Goal: Information Seeking & Learning: Learn about a topic

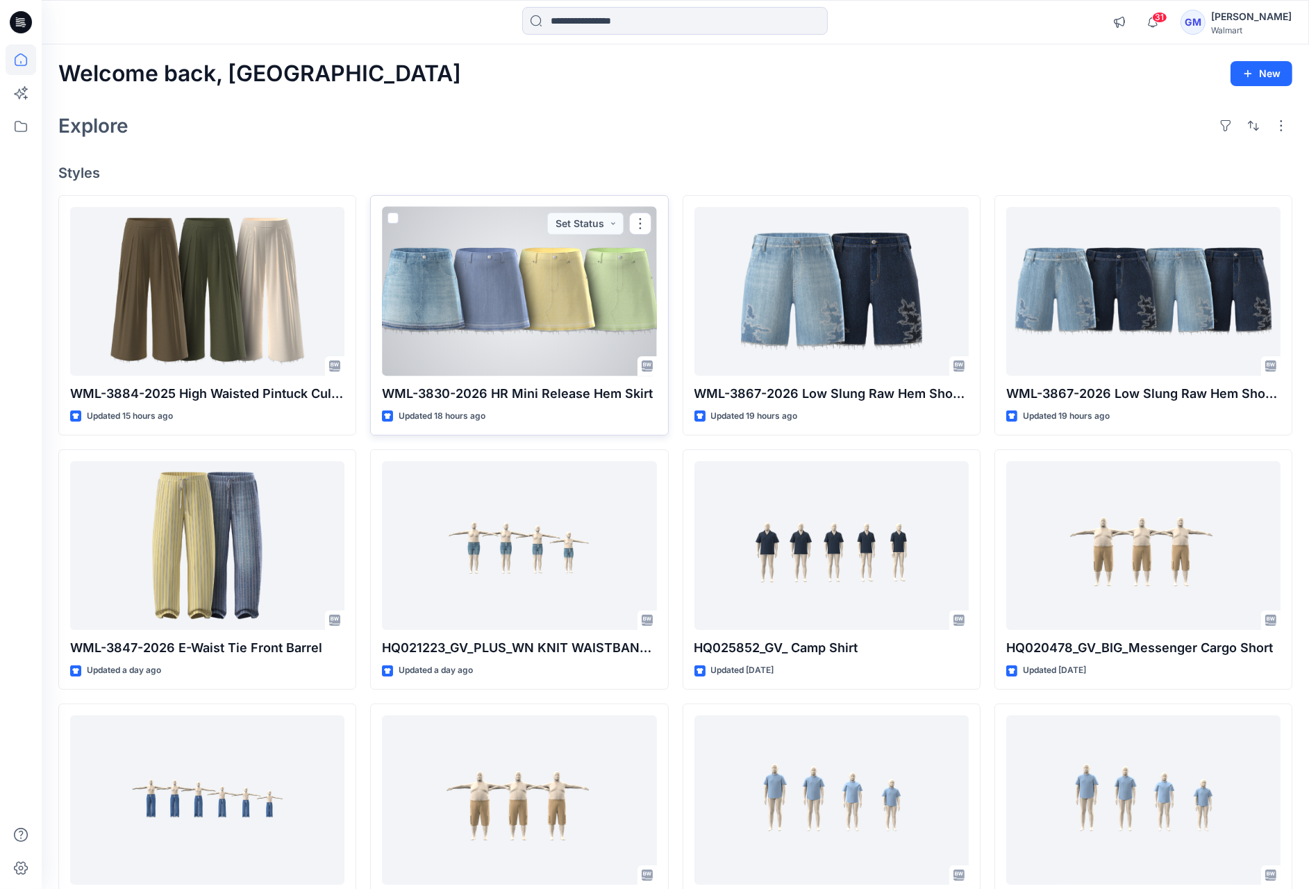
click at [490, 388] on p "WML-3830-2026 HR Mini Release Hem Skirt" at bounding box center [519, 393] width 274 height 19
click at [519, 303] on div at bounding box center [519, 291] width 274 height 169
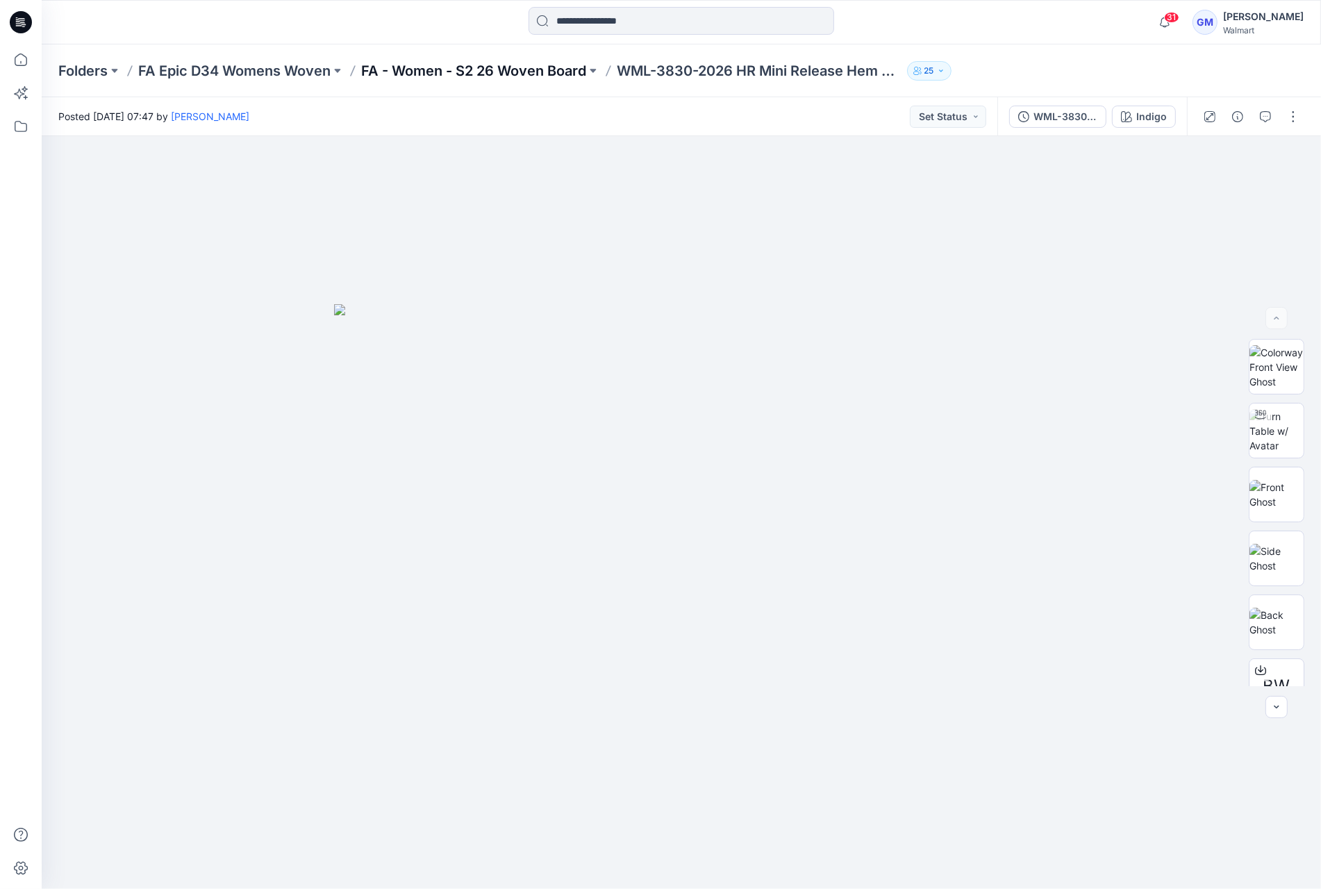
click at [470, 67] on p "FA - Women - S2 26 Woven Board" at bounding box center [473, 70] width 225 height 19
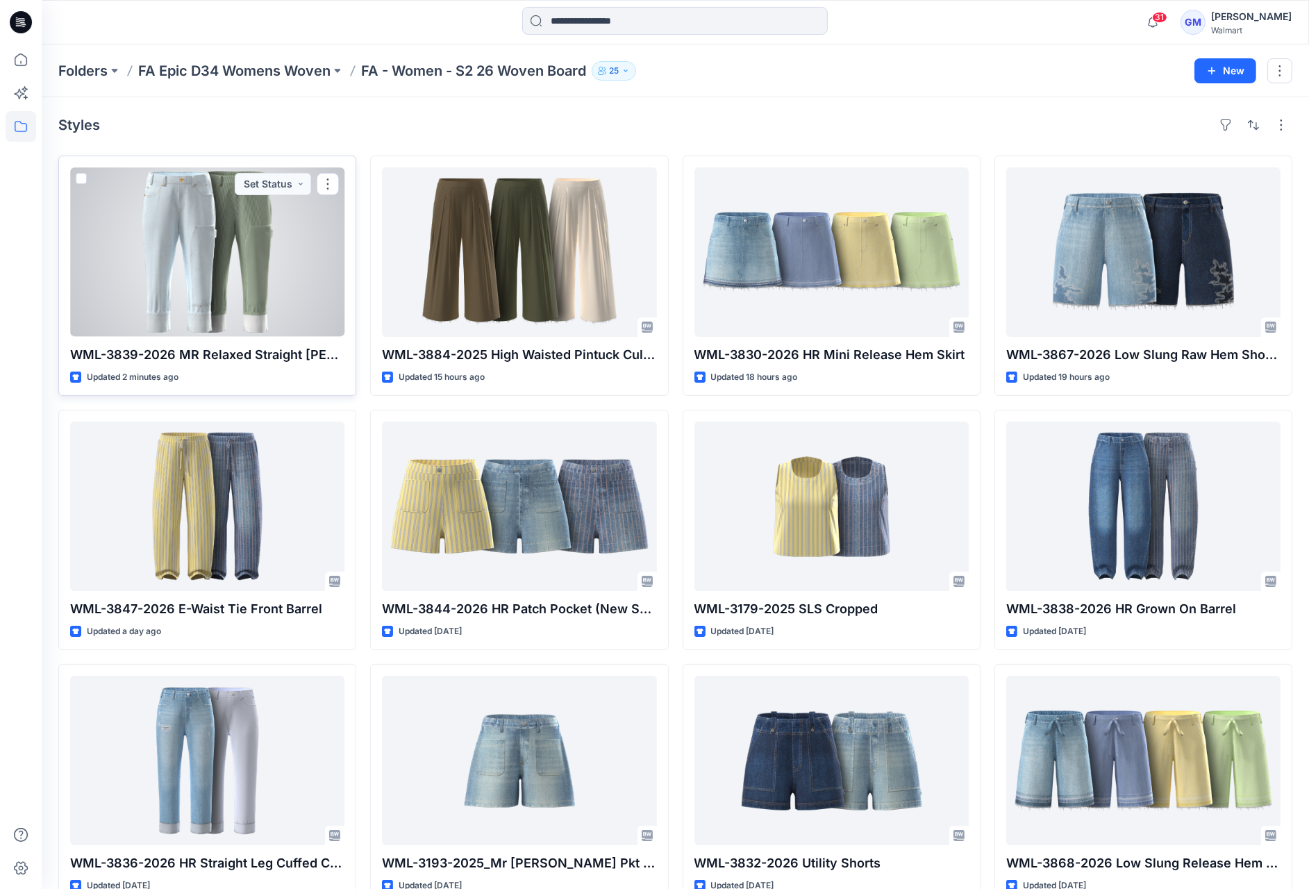
click at [247, 251] on div at bounding box center [207, 251] width 274 height 169
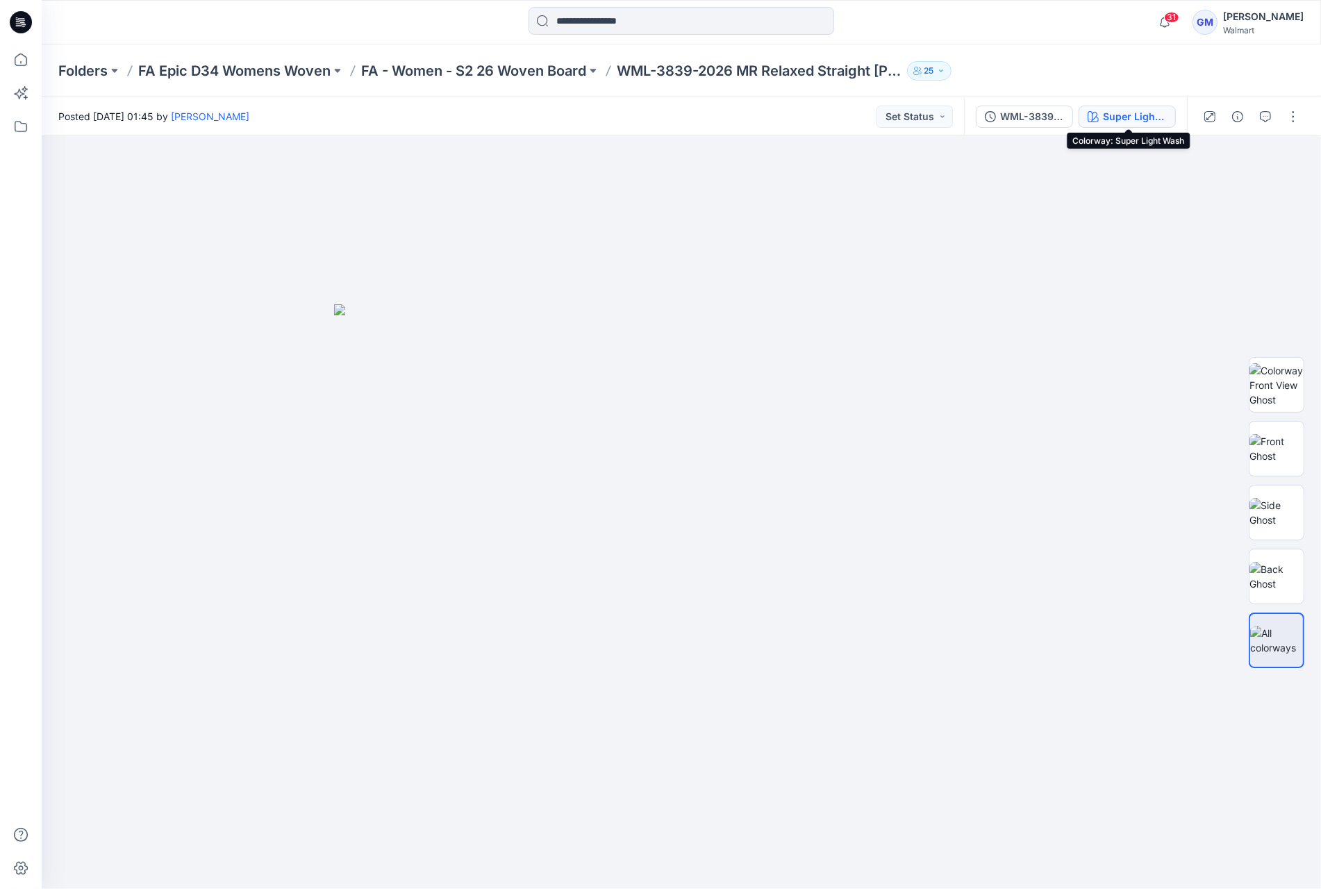
click at [1120, 119] on div "Super Light Wash" at bounding box center [1135, 116] width 64 height 15
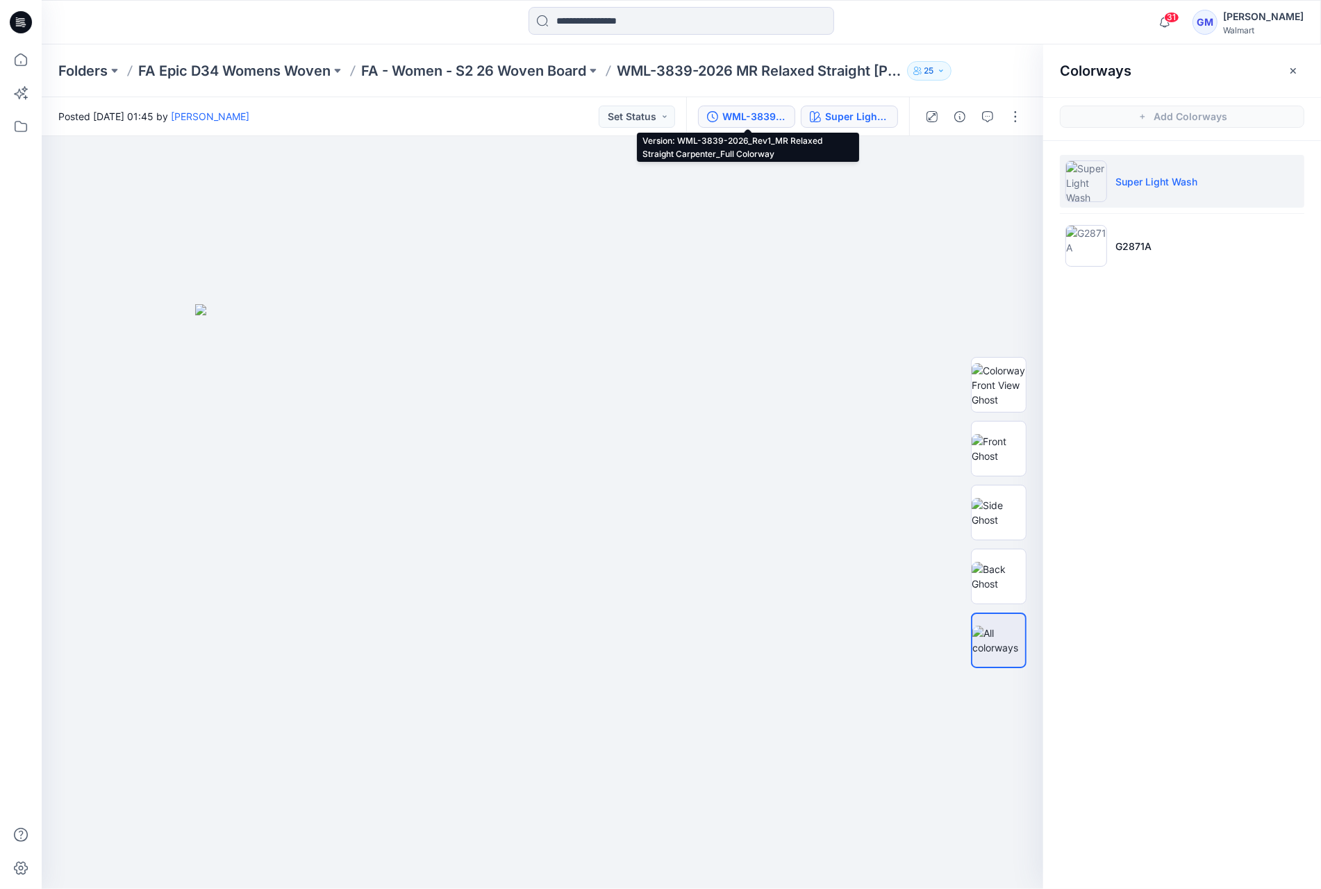
click at [767, 115] on div "WML-3839-2026_Rev1_MR Relaxed Straight Carpenter_Full Colorway" at bounding box center [754, 116] width 64 height 15
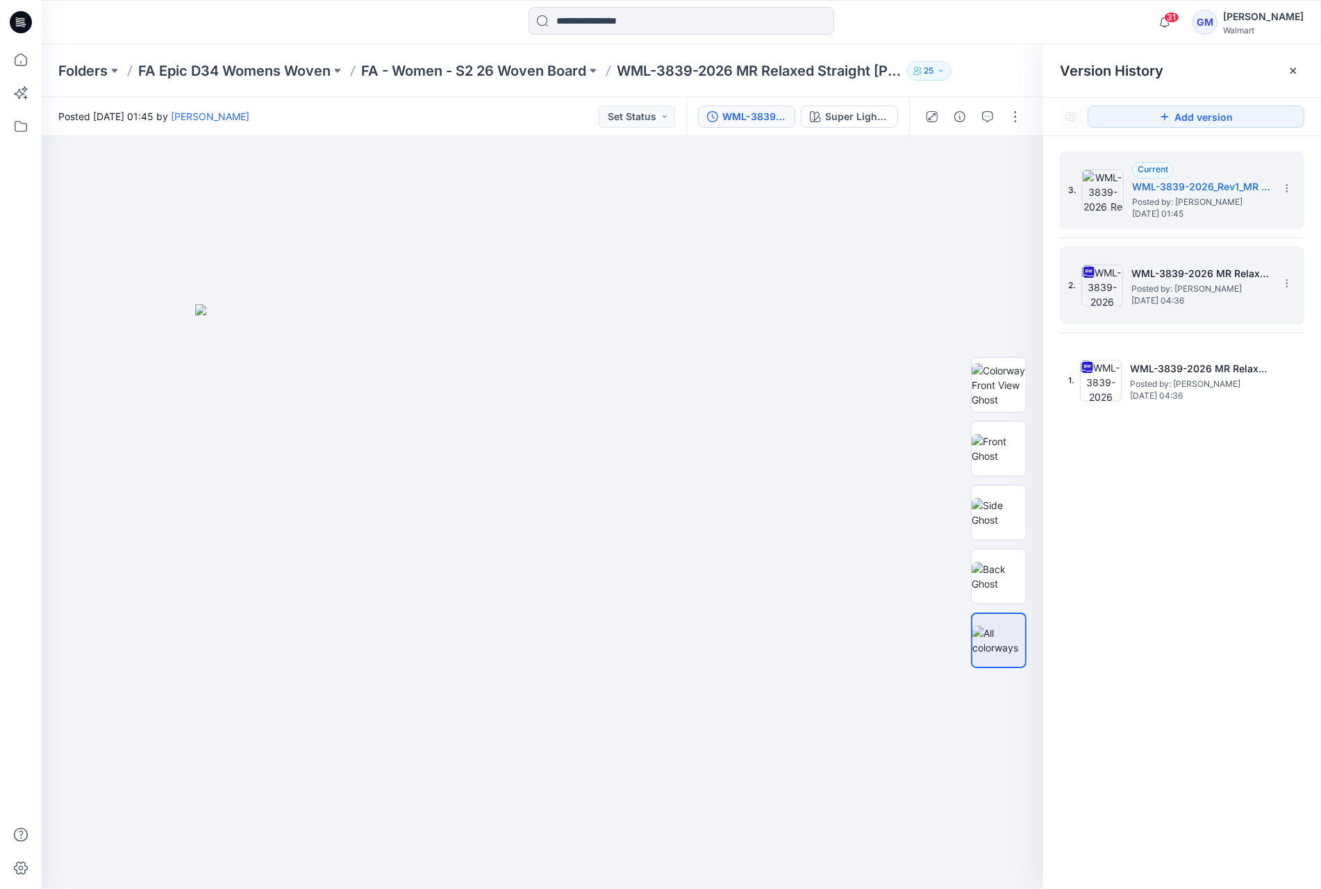
click at [1156, 279] on h5 "WML-3839-2026 MR Relaxed Straight Carpenter_Full Colorway" at bounding box center [1200, 273] width 139 height 17
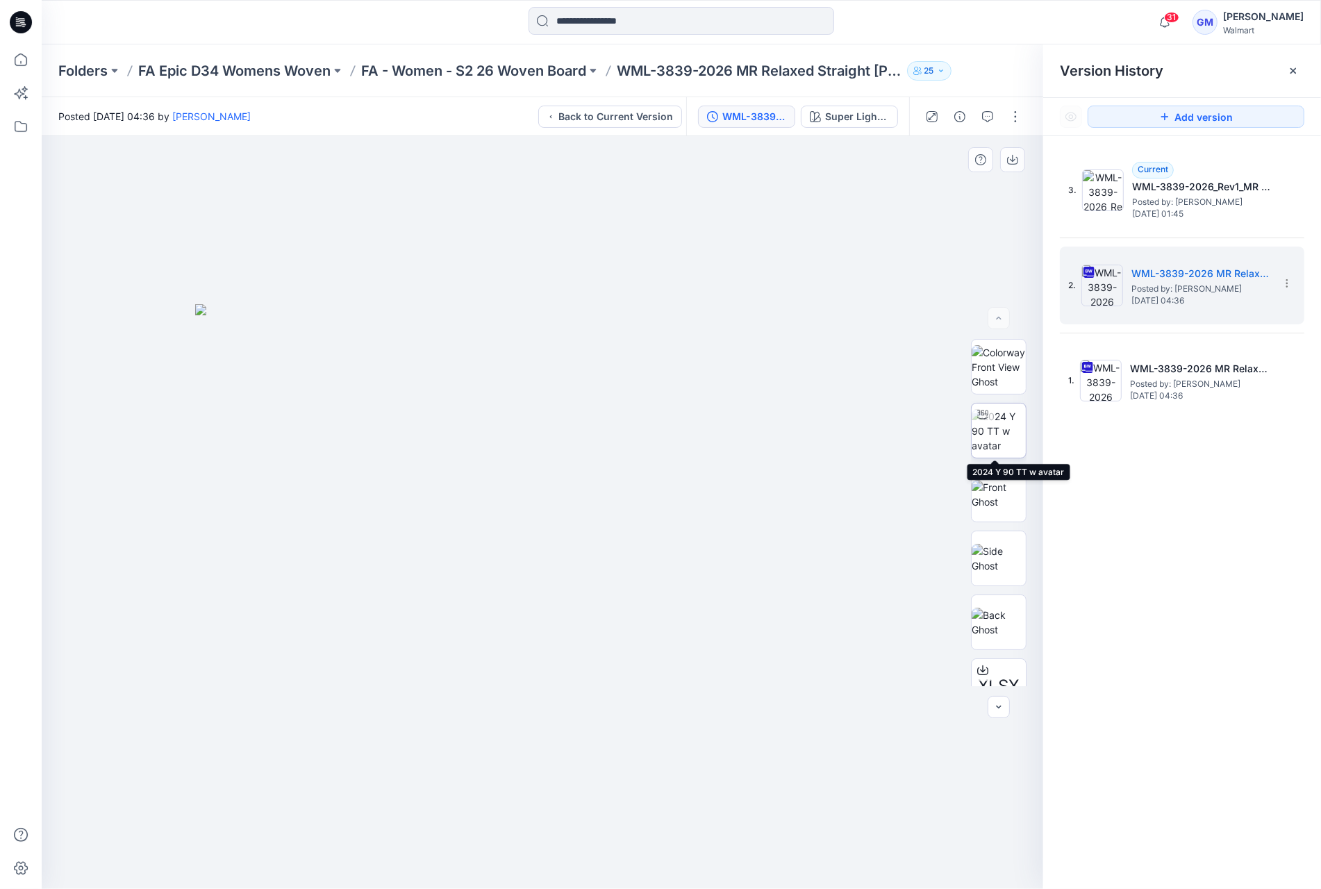
click at [992, 433] on img at bounding box center [998, 431] width 54 height 44
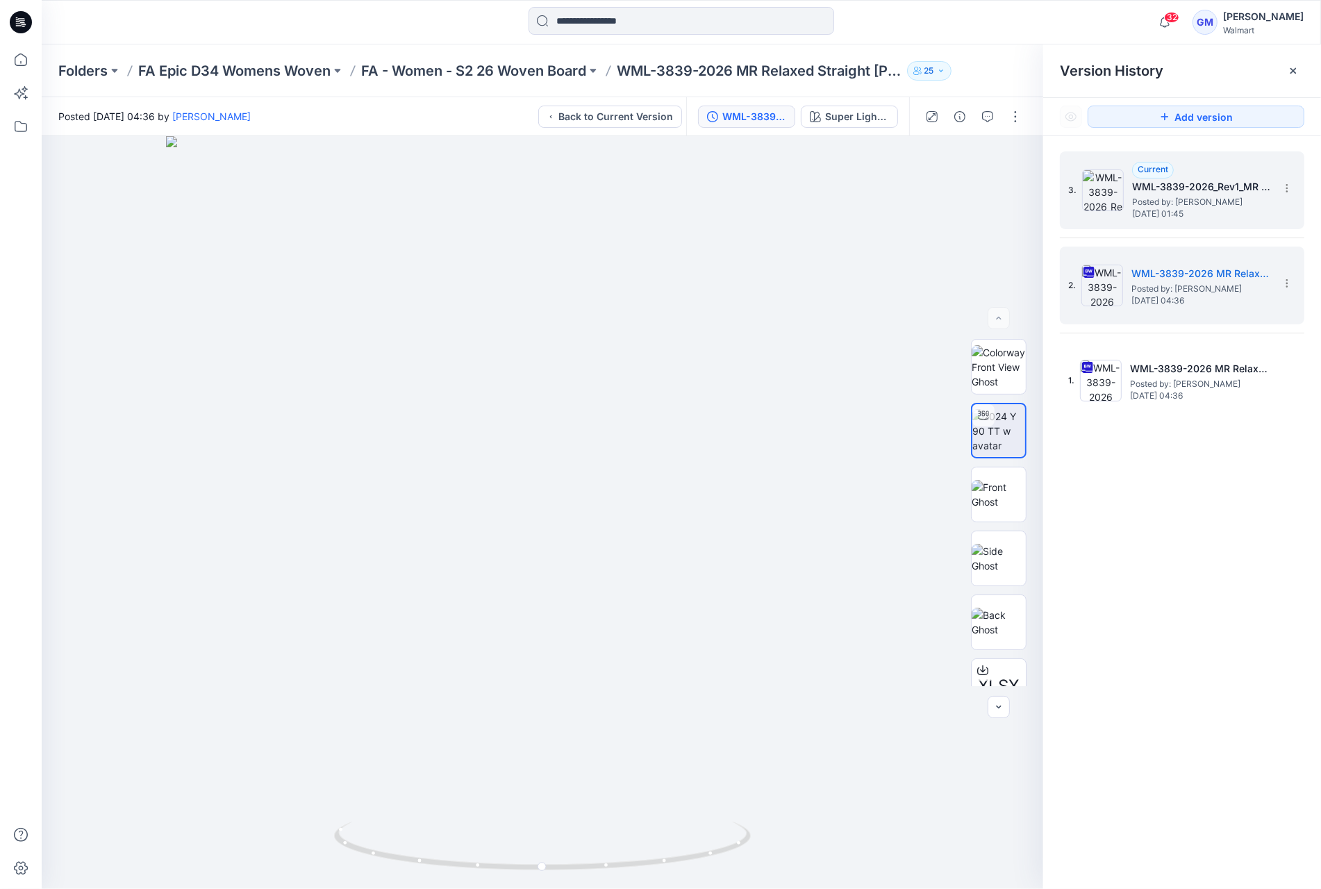
click at [1192, 190] on h5 "WML-3839-2026_Rev1_MR Relaxed Straight Carpenter_Full Colorway" at bounding box center [1201, 186] width 139 height 17
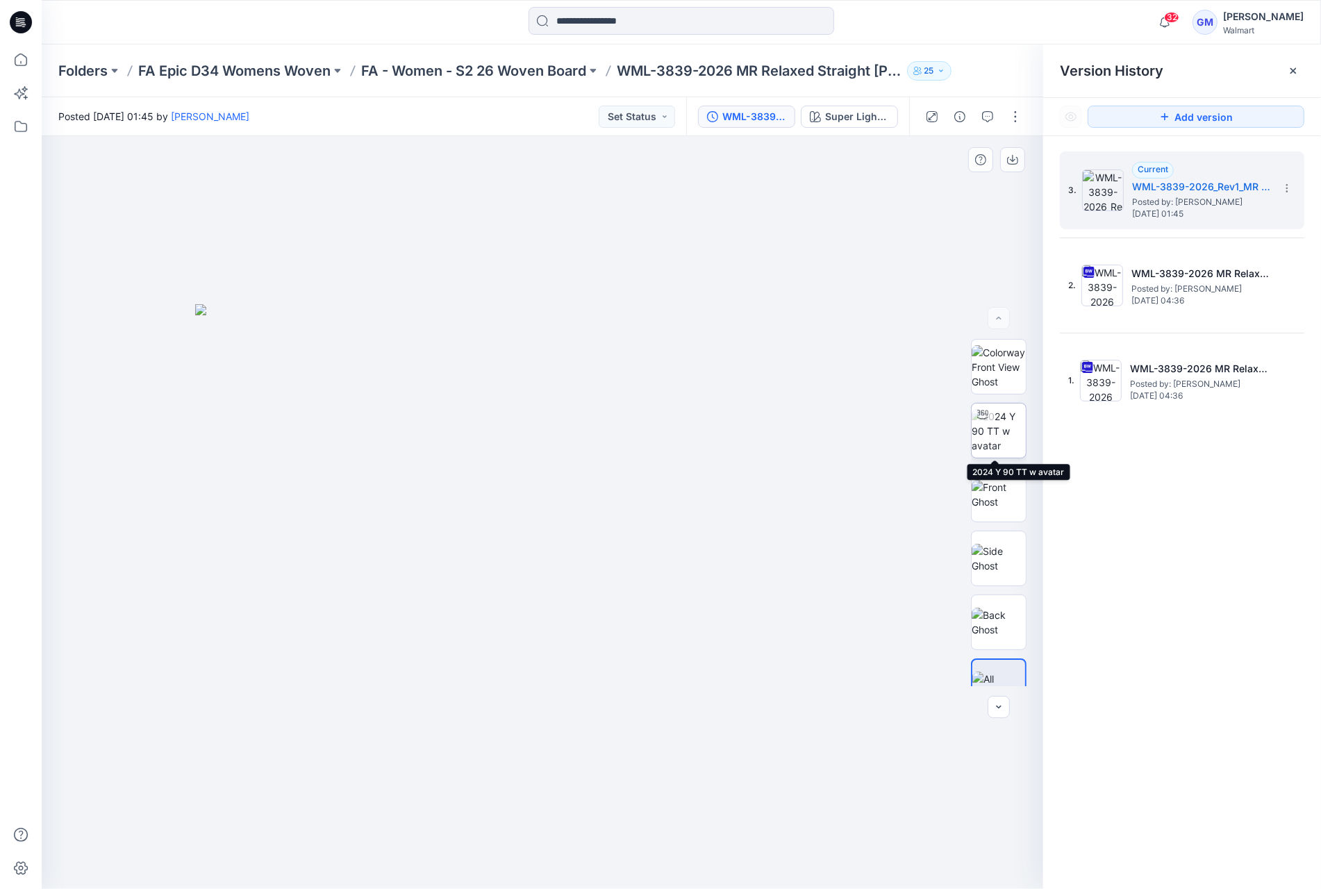
click at [998, 433] on img at bounding box center [998, 431] width 54 height 44
click at [590, 11] on input at bounding box center [681, 21] width 306 height 28
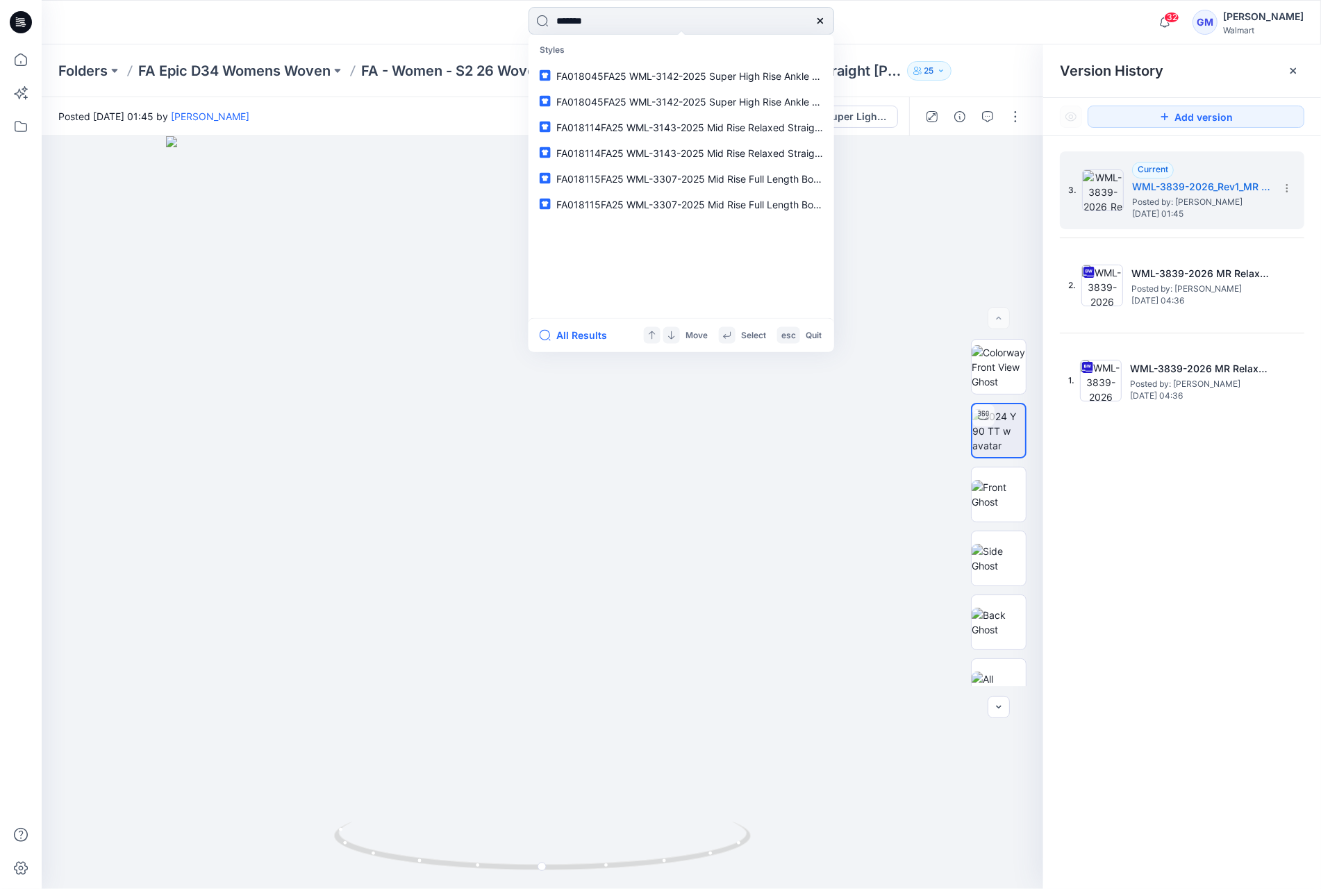
type input "********"
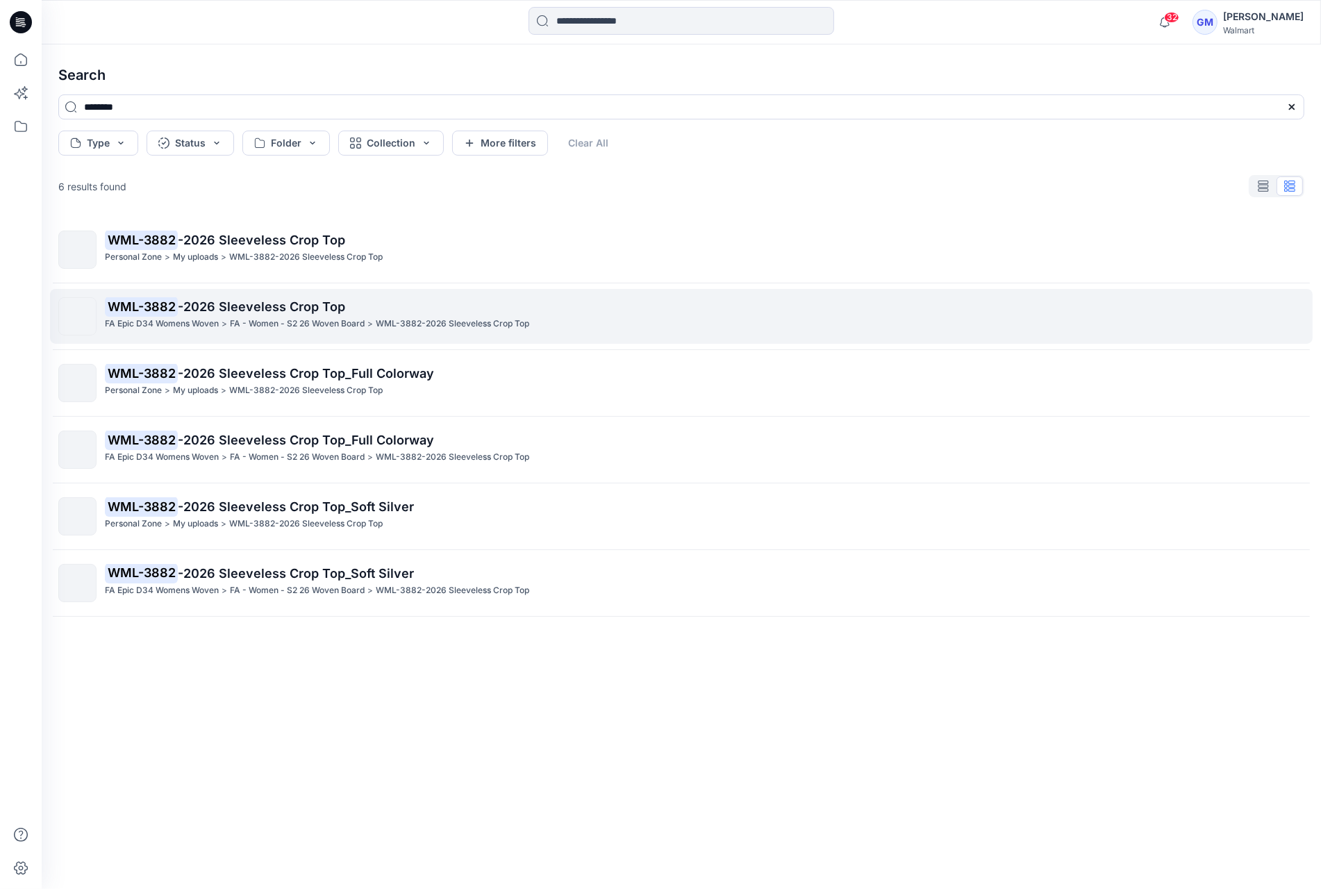
click at [274, 306] on span "-2026 Sleeveless Crop Top" at bounding box center [261, 306] width 167 height 15
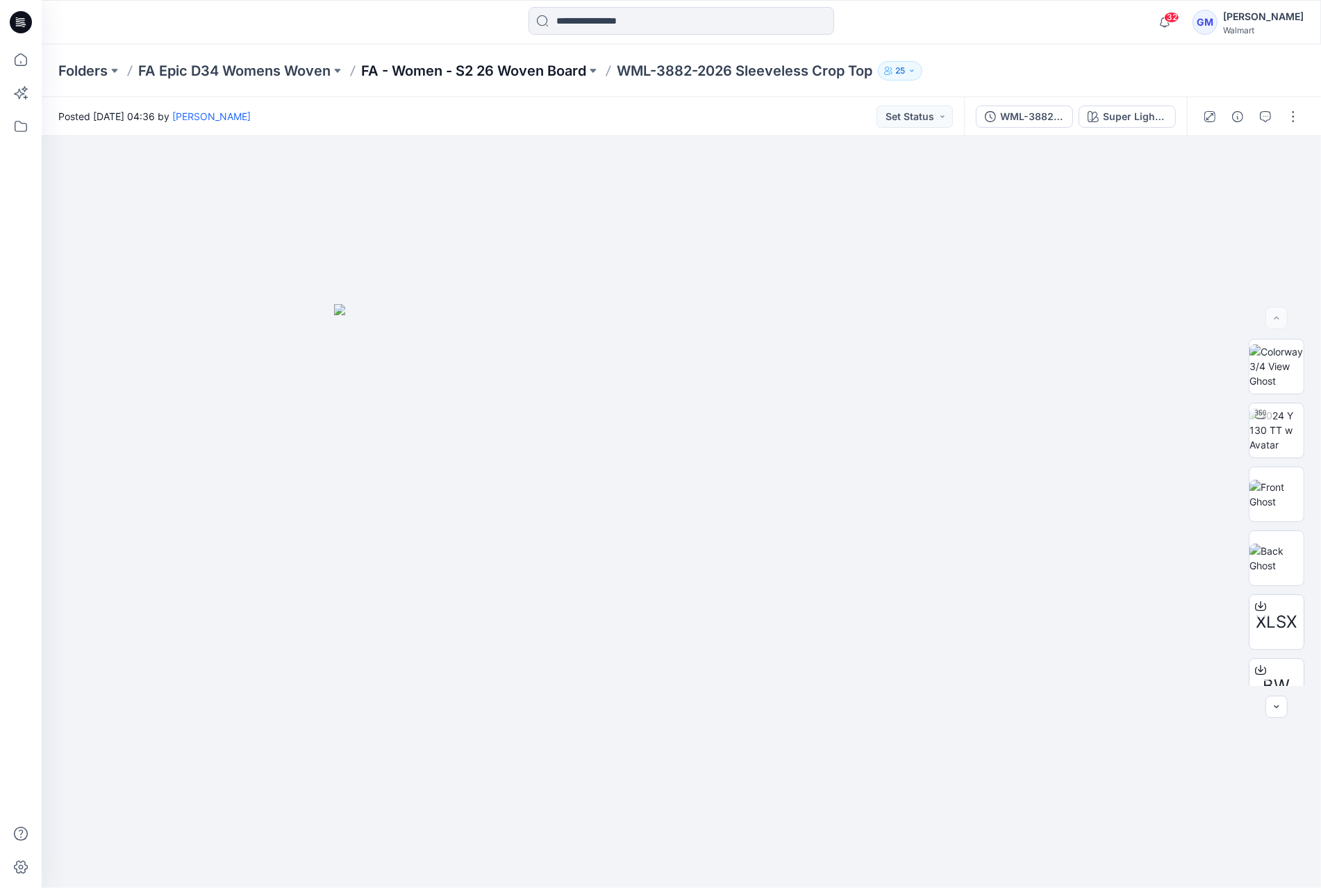
click at [460, 72] on p "FA - Women - S2 26 Woven Board" at bounding box center [473, 70] width 225 height 19
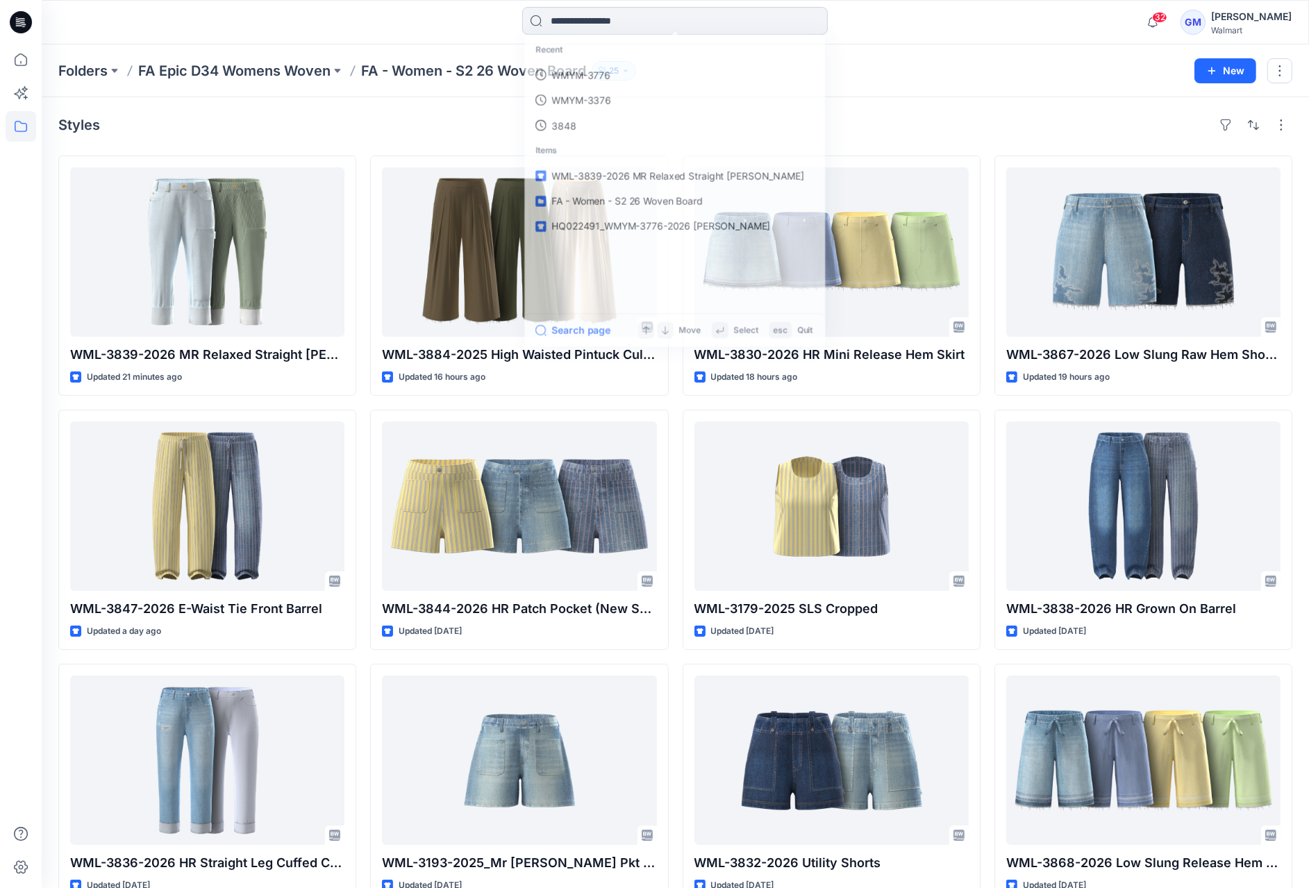
click at [564, 28] on input at bounding box center [675, 21] width 306 height 28
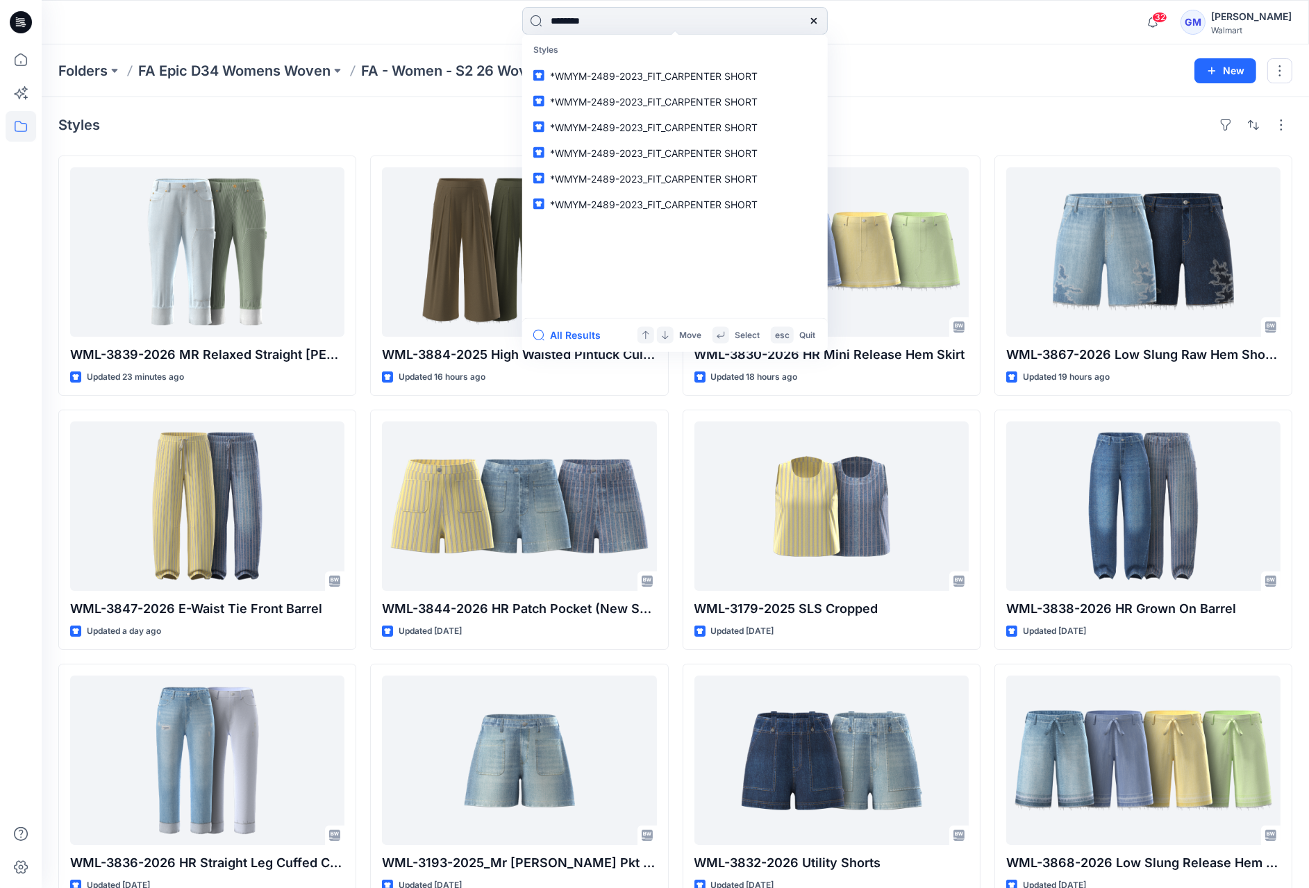
type input "*********"
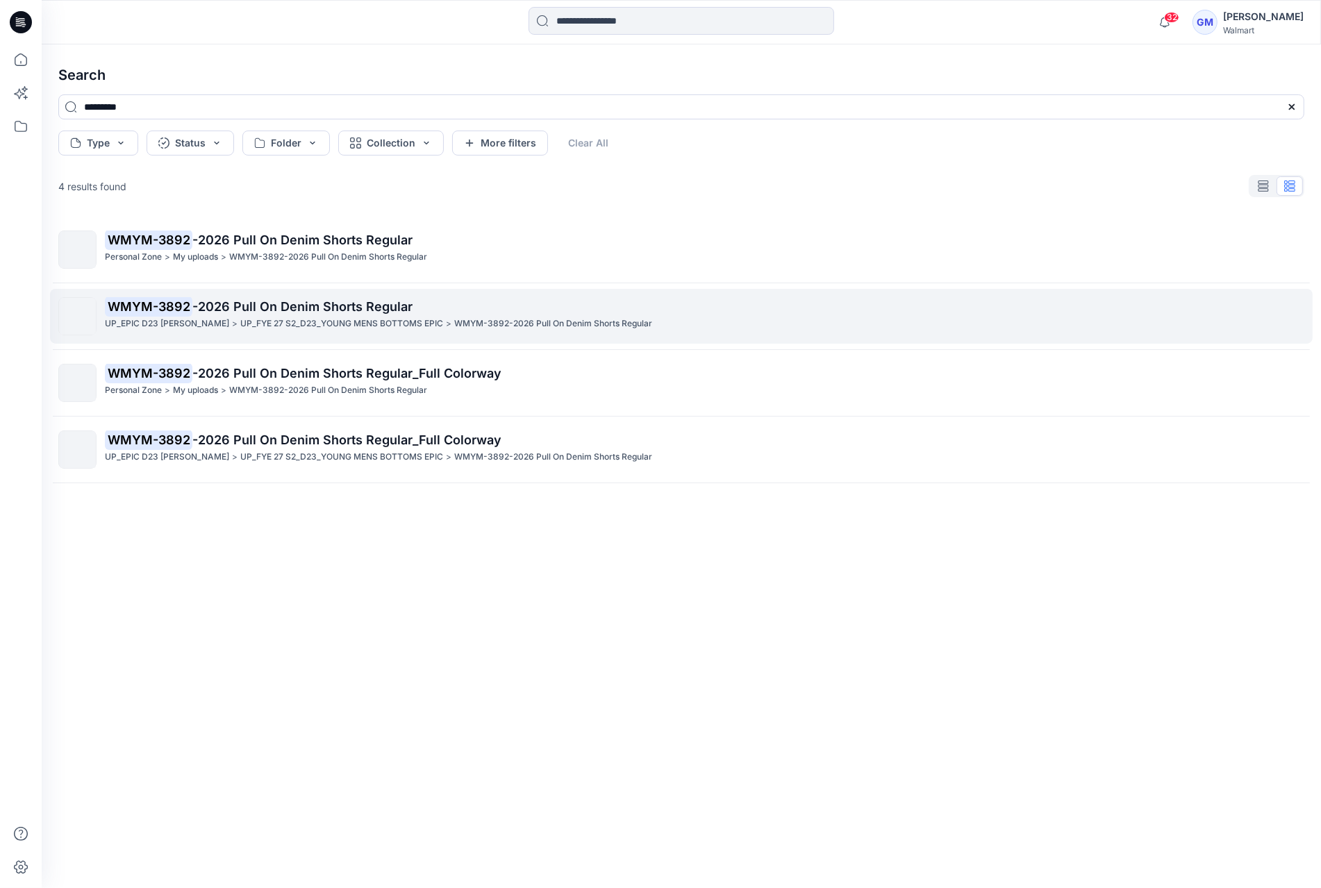
click at [551, 307] on p "WMYM-3892 -2026 Pull On Denim Shorts Regular" at bounding box center [704, 306] width 1198 height 19
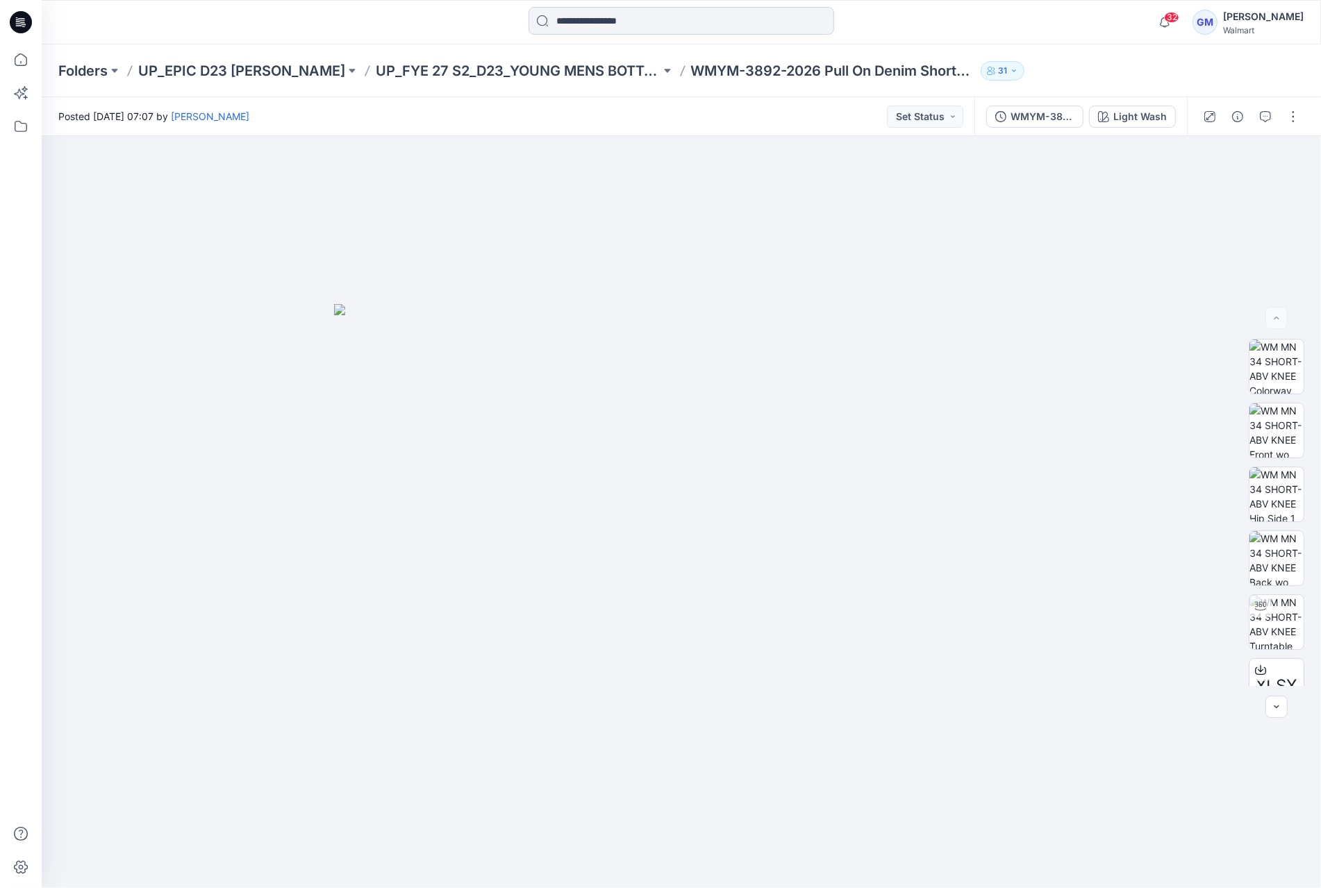
click at [623, 17] on input at bounding box center [681, 21] width 306 height 28
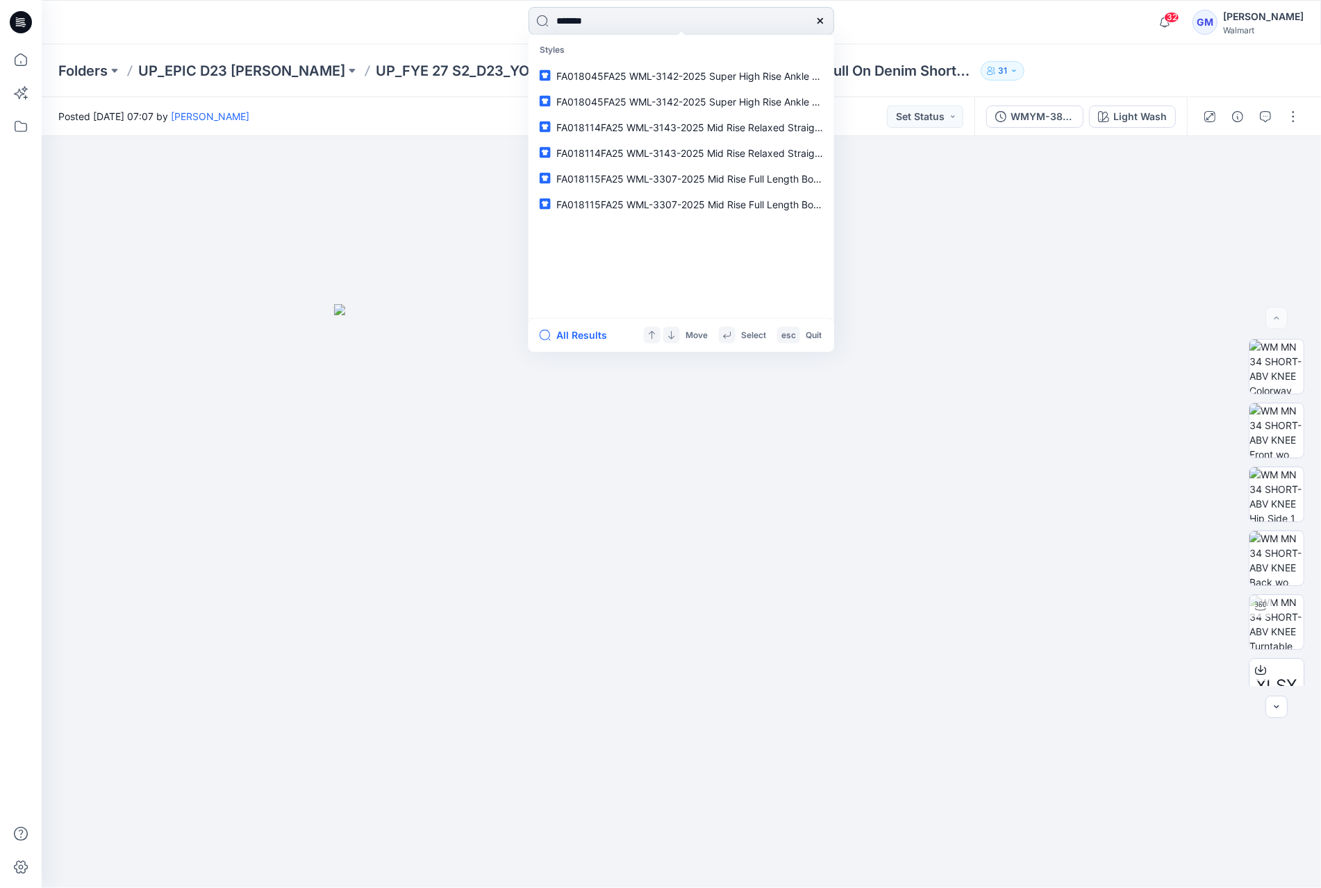
type input "********"
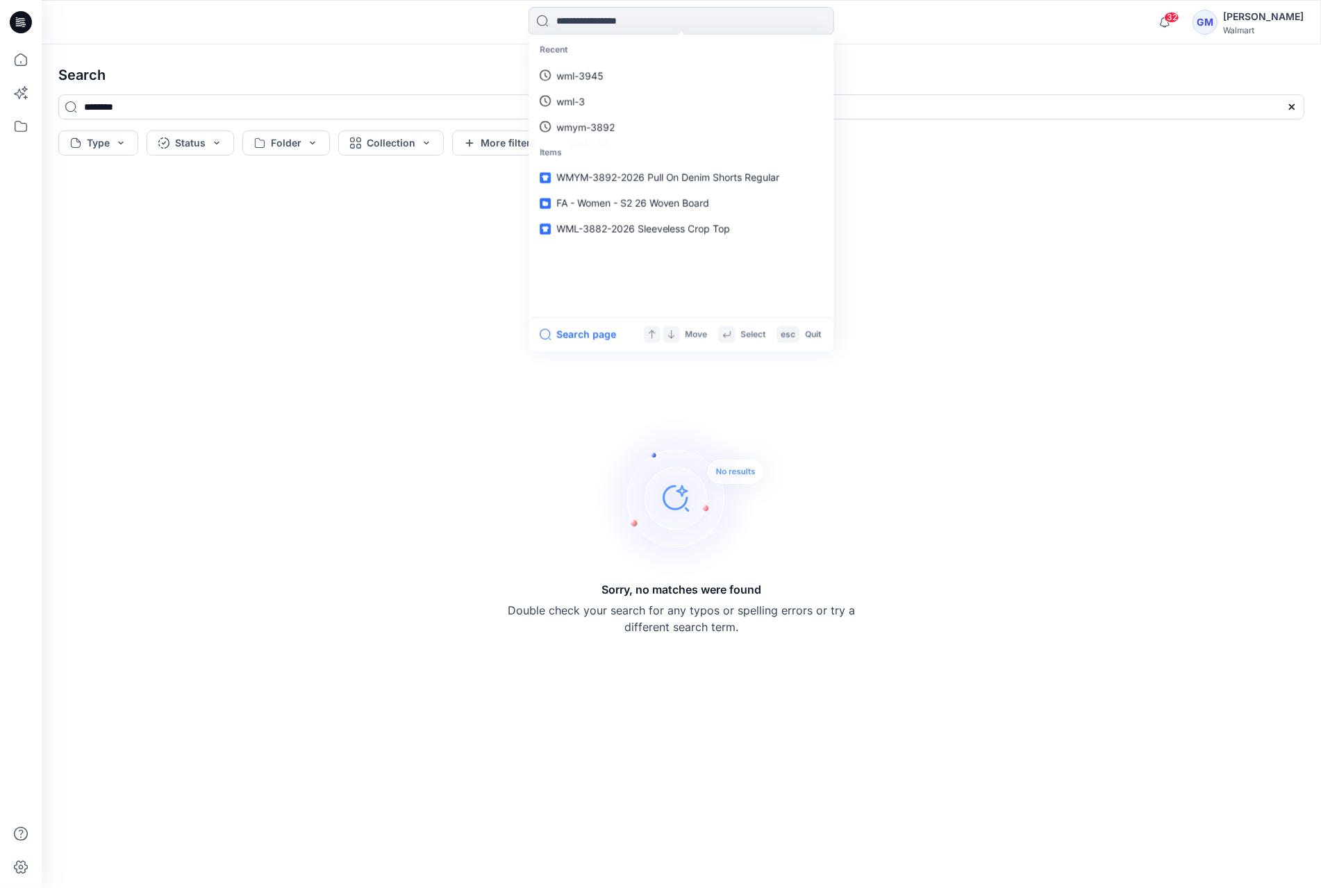
click at [1294, 108] on icon at bounding box center [1292, 107] width 6 height 6
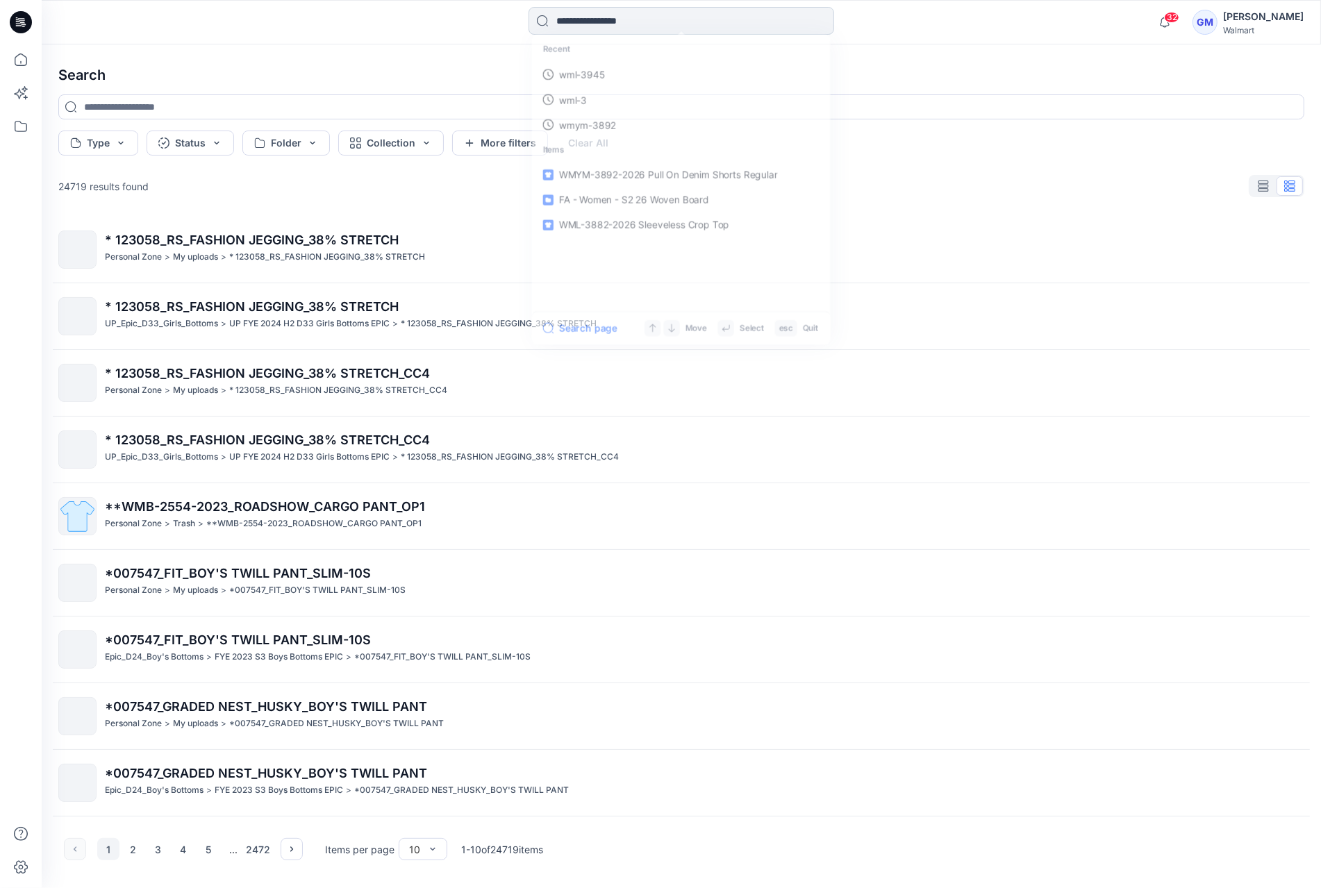
click at [599, 10] on input at bounding box center [681, 21] width 306 height 28
type input "********"
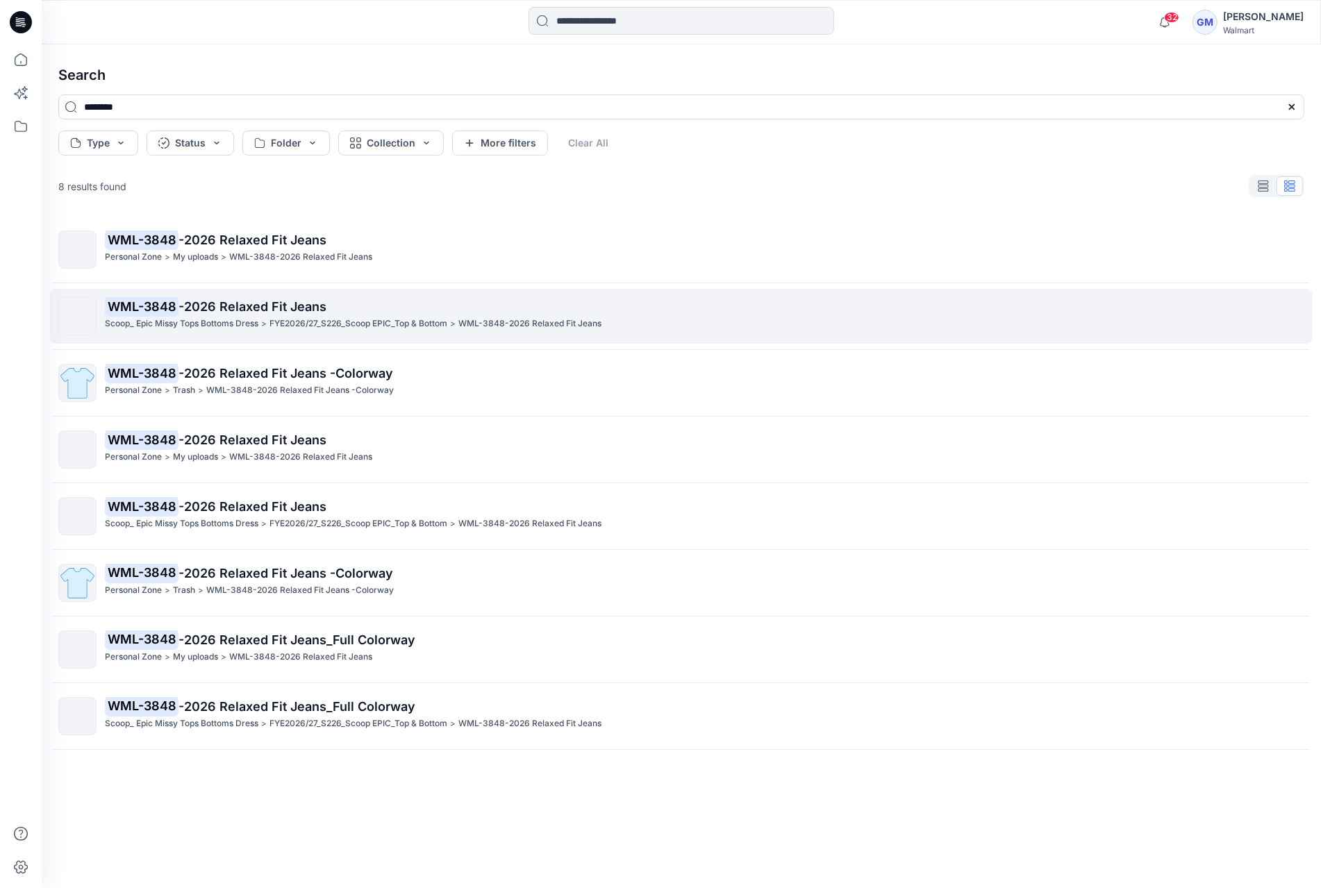
click at [390, 301] on p "WML-3848 -2026 Relaxed Fit Jeans" at bounding box center [704, 306] width 1198 height 19
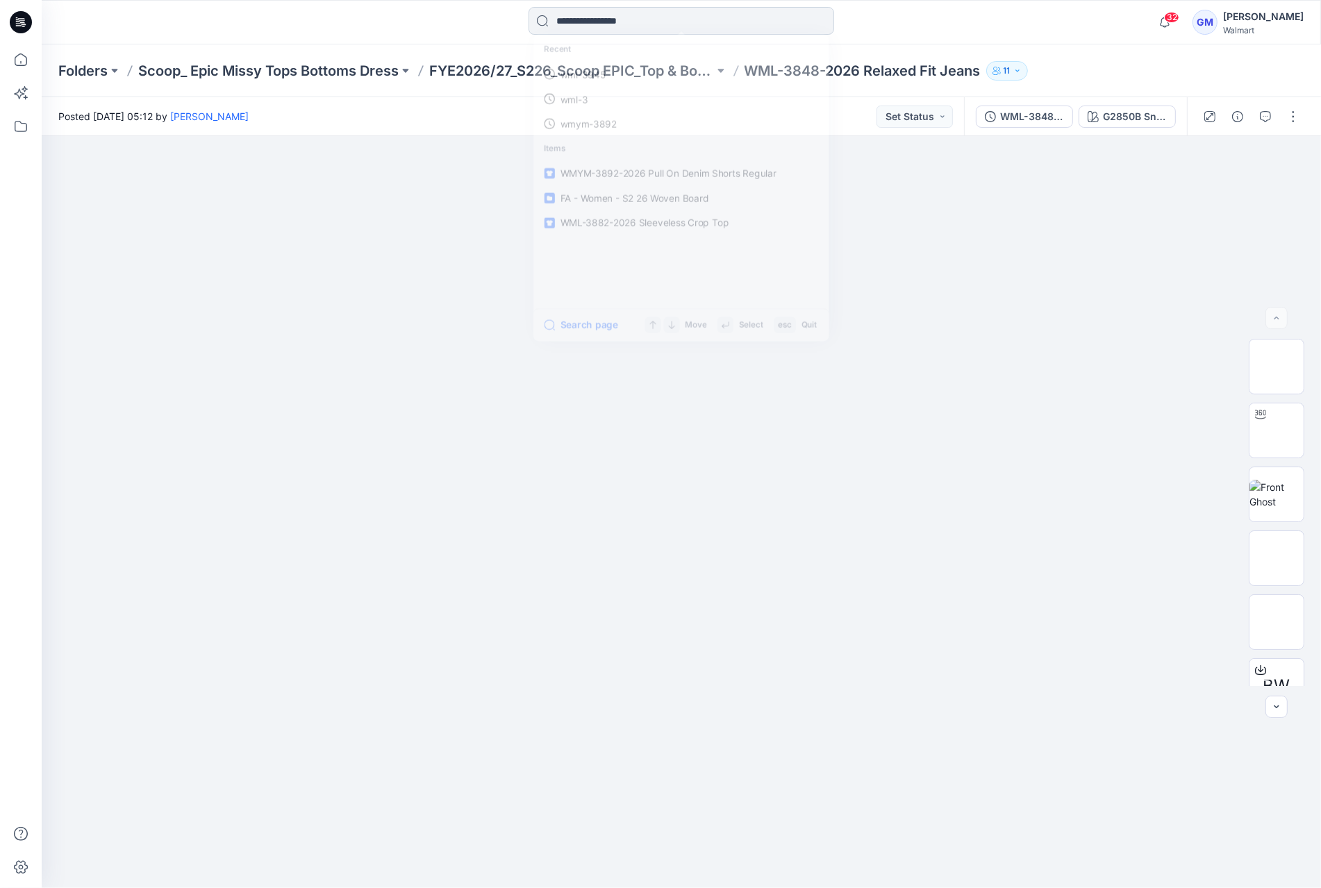
click at [633, 19] on input at bounding box center [681, 21] width 306 height 28
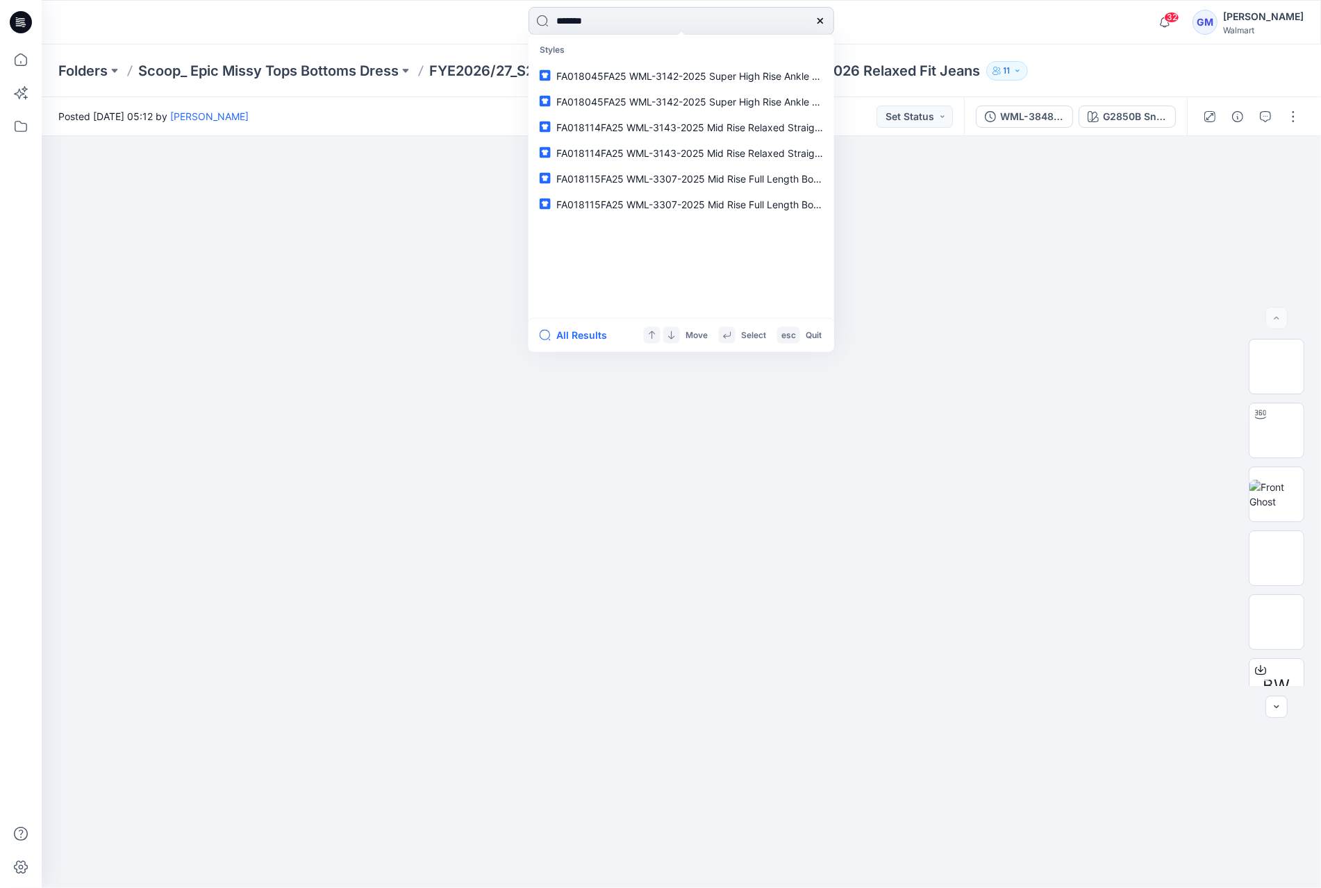
type input "********"
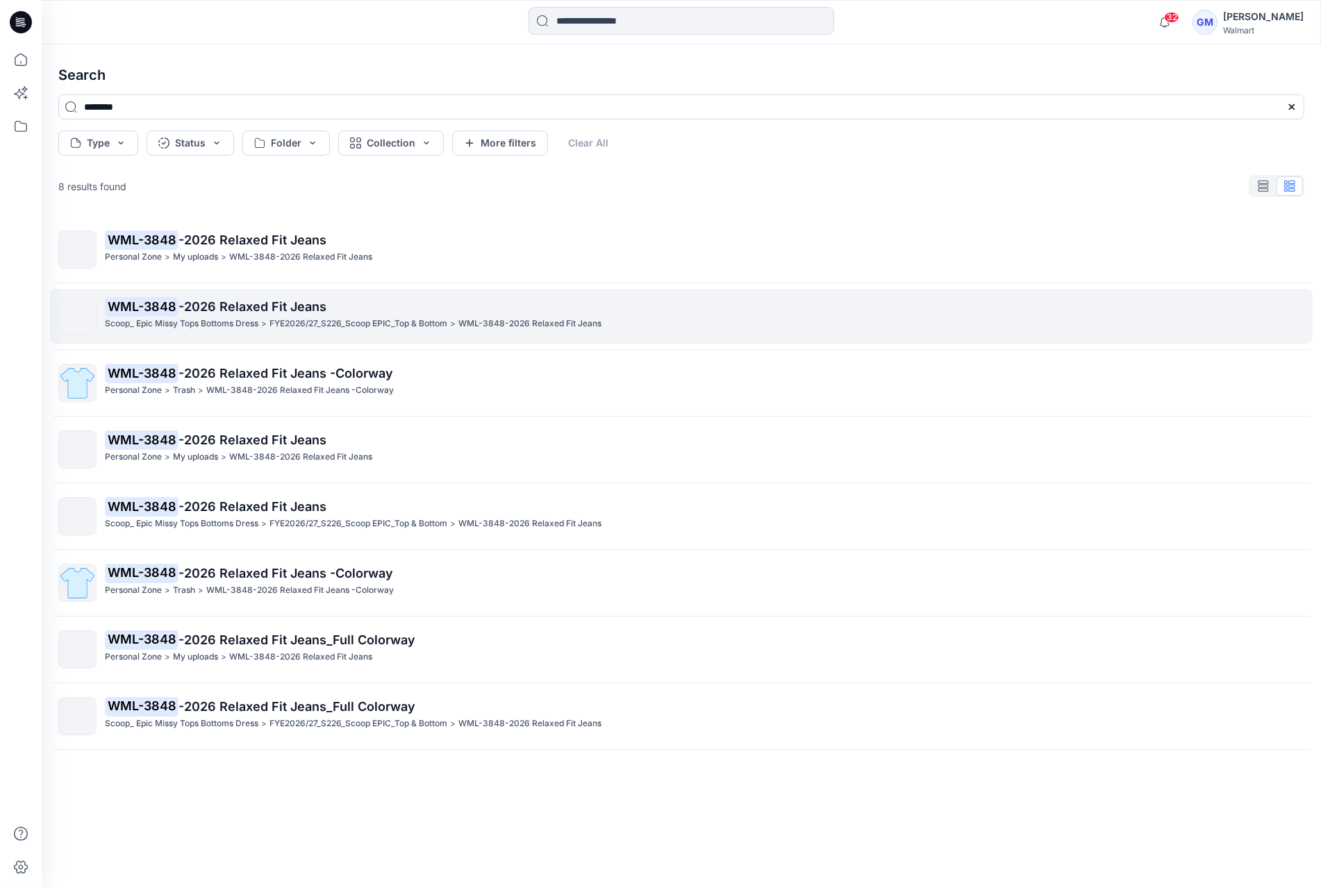
click at [426, 299] on p "WML-3848 -2026 Relaxed Fit Jeans" at bounding box center [704, 306] width 1198 height 19
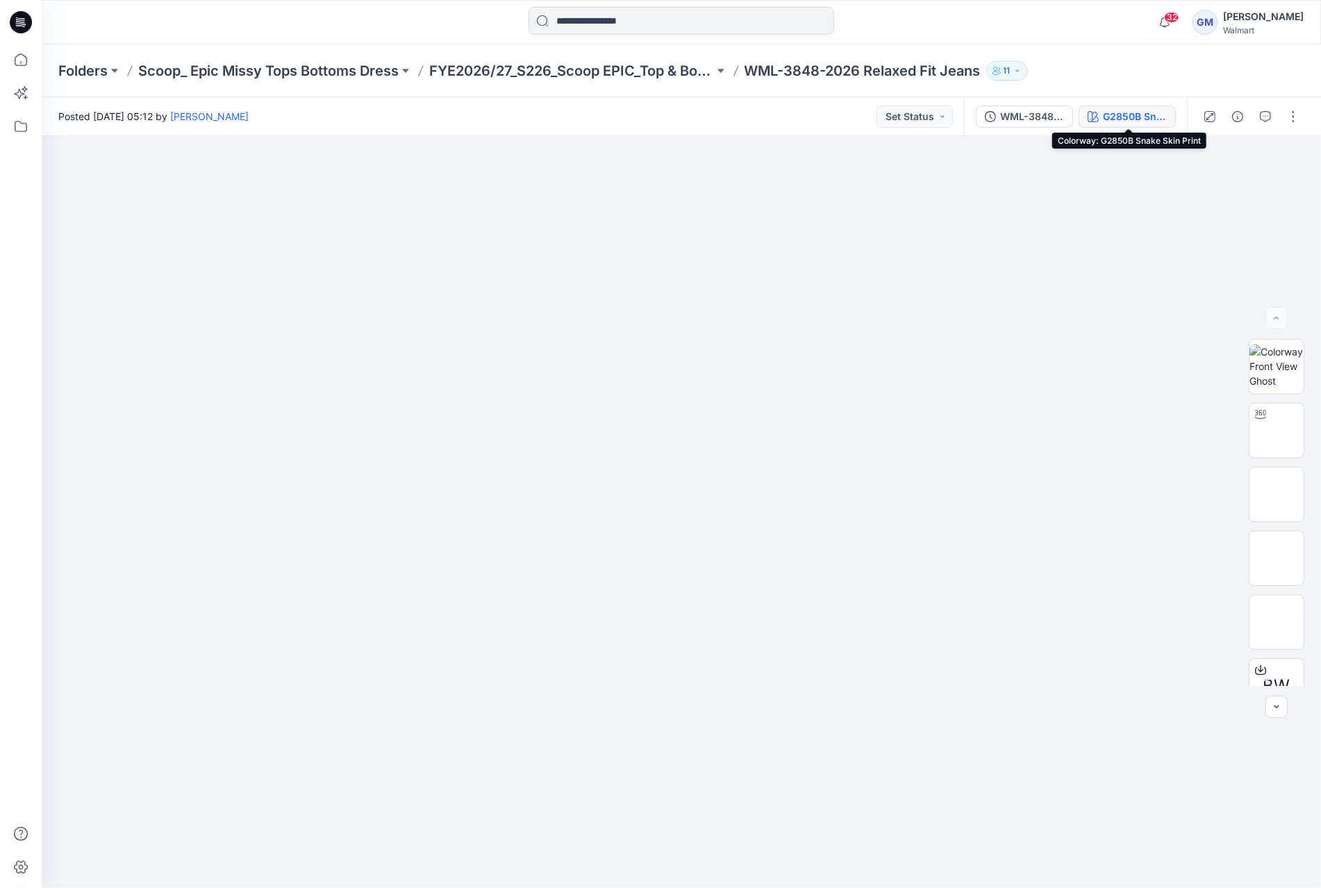
click at [1125, 118] on div "G2850B Snake Skin Print" at bounding box center [1135, 116] width 64 height 15
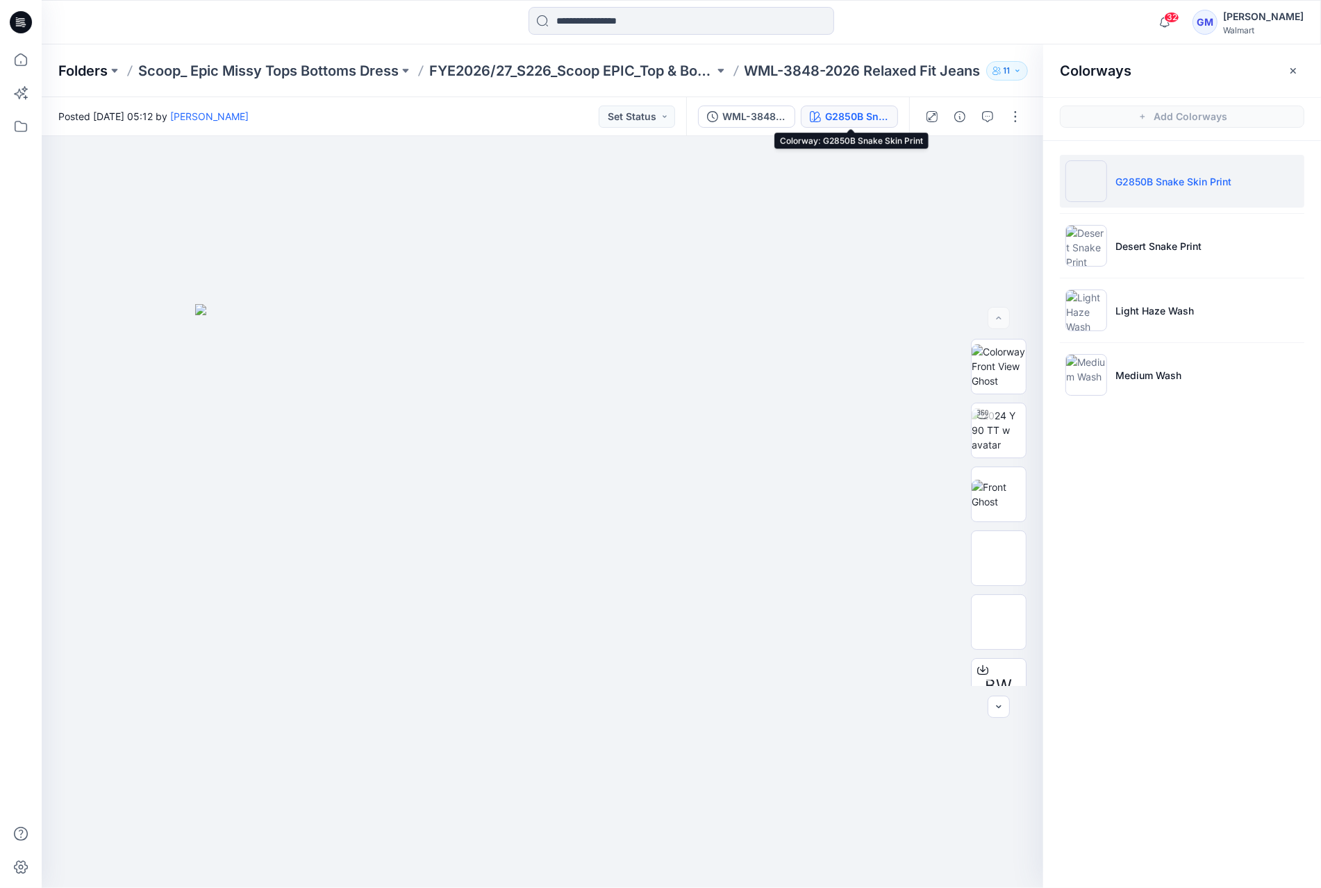
click at [65, 65] on p "Folders" at bounding box center [82, 70] width 49 height 19
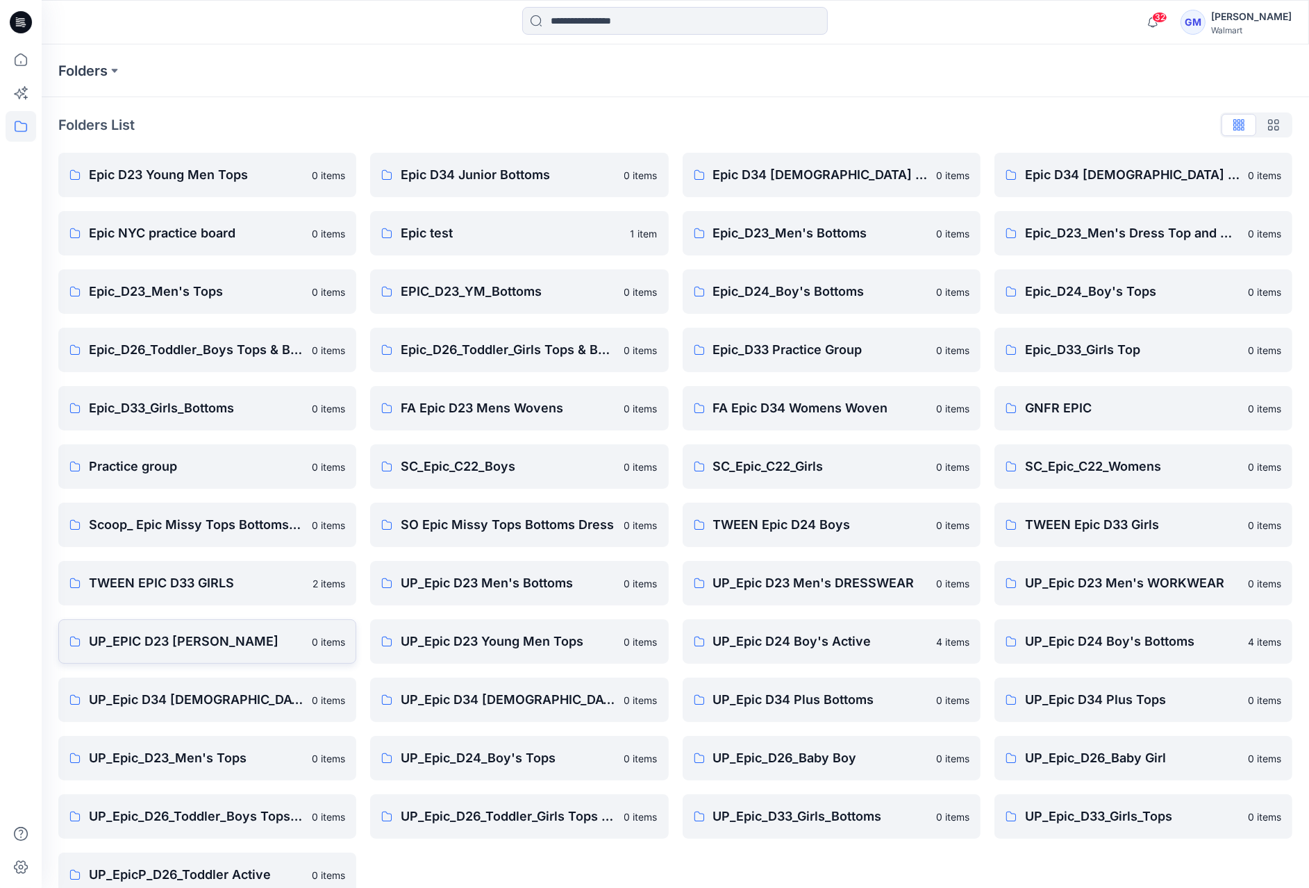
click at [232, 649] on p "UP_EPIC D23 YM Bottoms" at bounding box center [196, 641] width 215 height 19
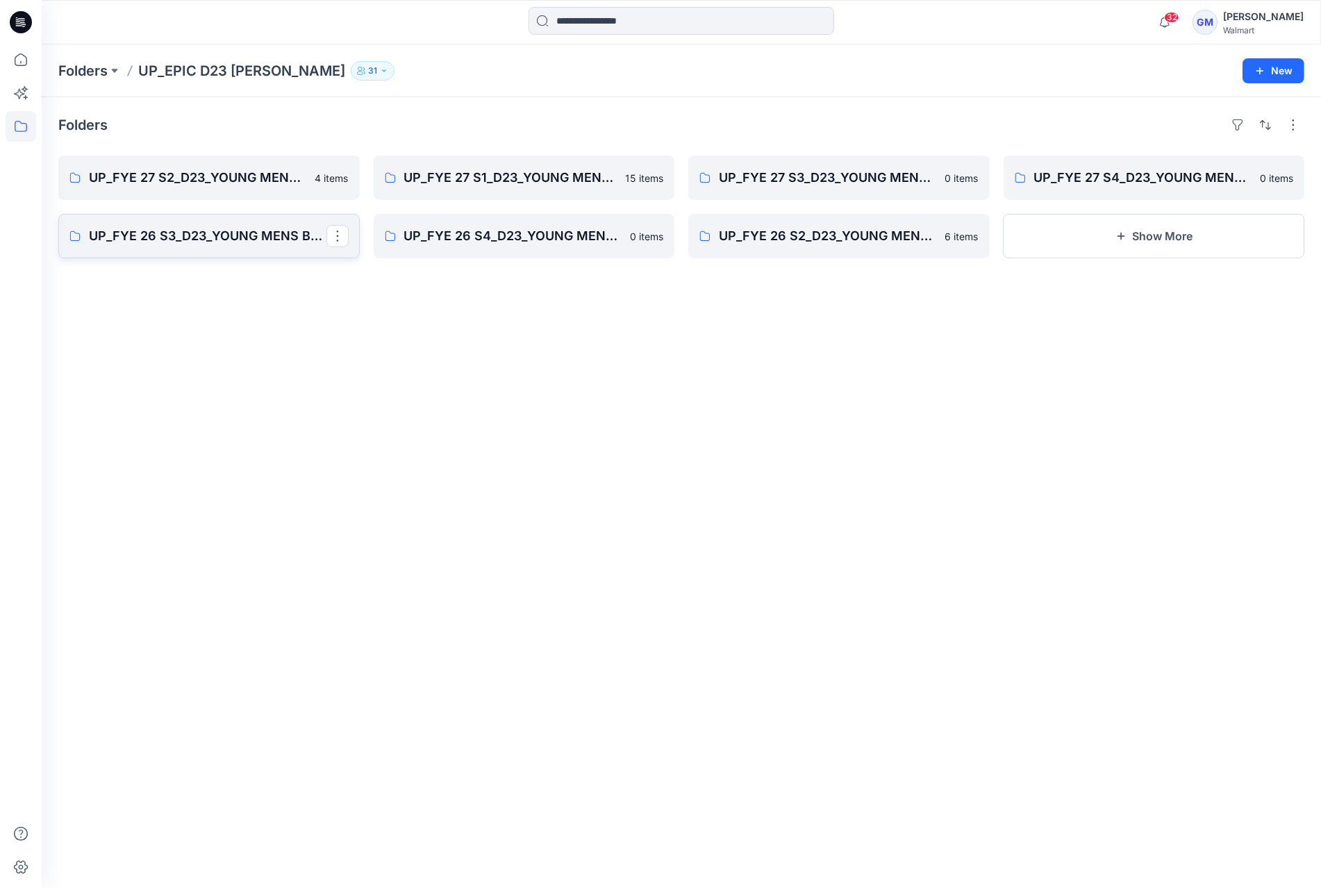
click at [176, 239] on p "UP_FYE 26 S3_D23_YOUNG MENS BOTTOMS EPIC" at bounding box center [207, 235] width 237 height 19
click at [882, 235] on p "UP_FYE 26 S2_D23_YOUNG MENS BOTTOMS EPIC" at bounding box center [837, 235] width 237 height 19
click at [580, 179] on p "UP_FYE 27 S1_D23_YOUNG MENS BOTTOMS EPIC" at bounding box center [522, 177] width 237 height 19
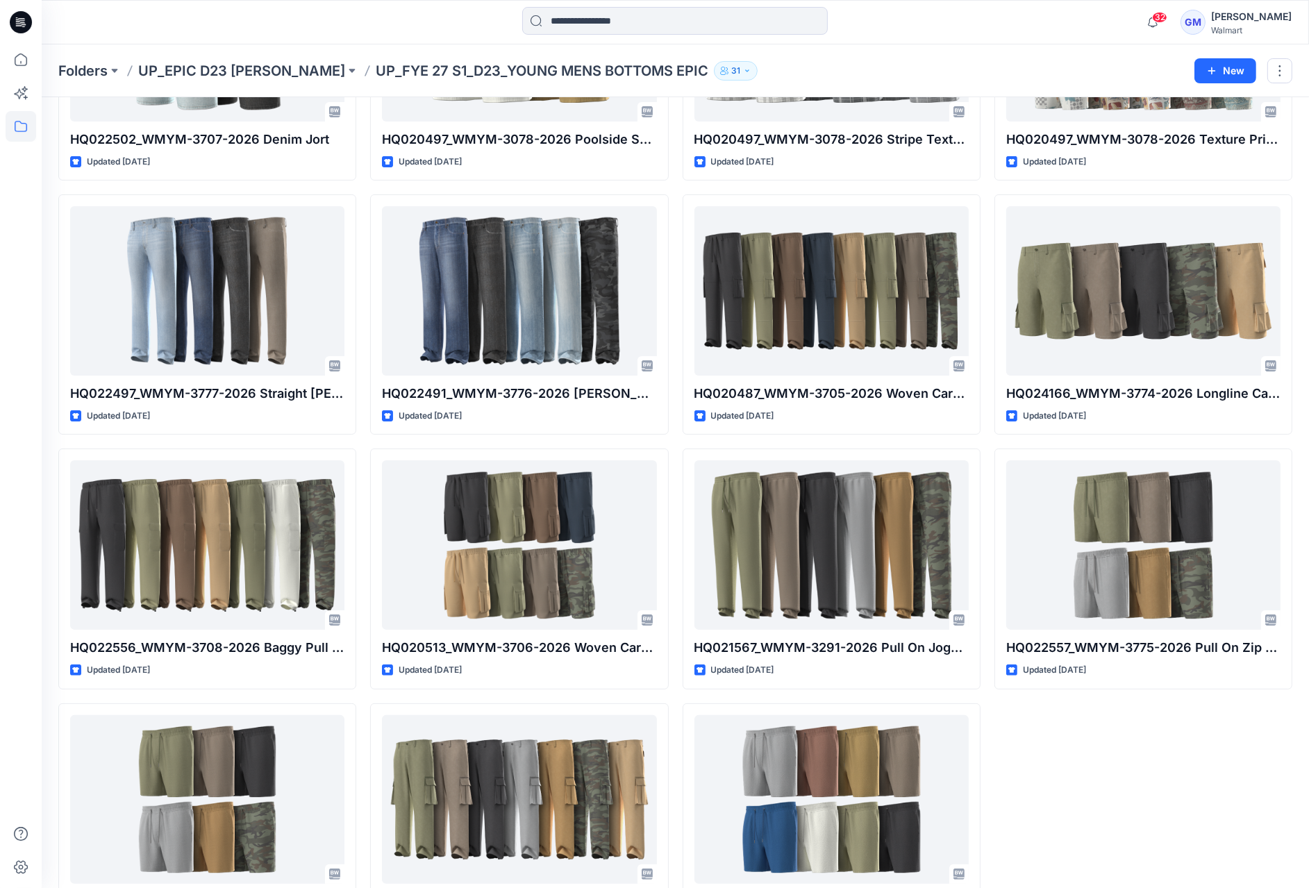
scroll to position [285, 0]
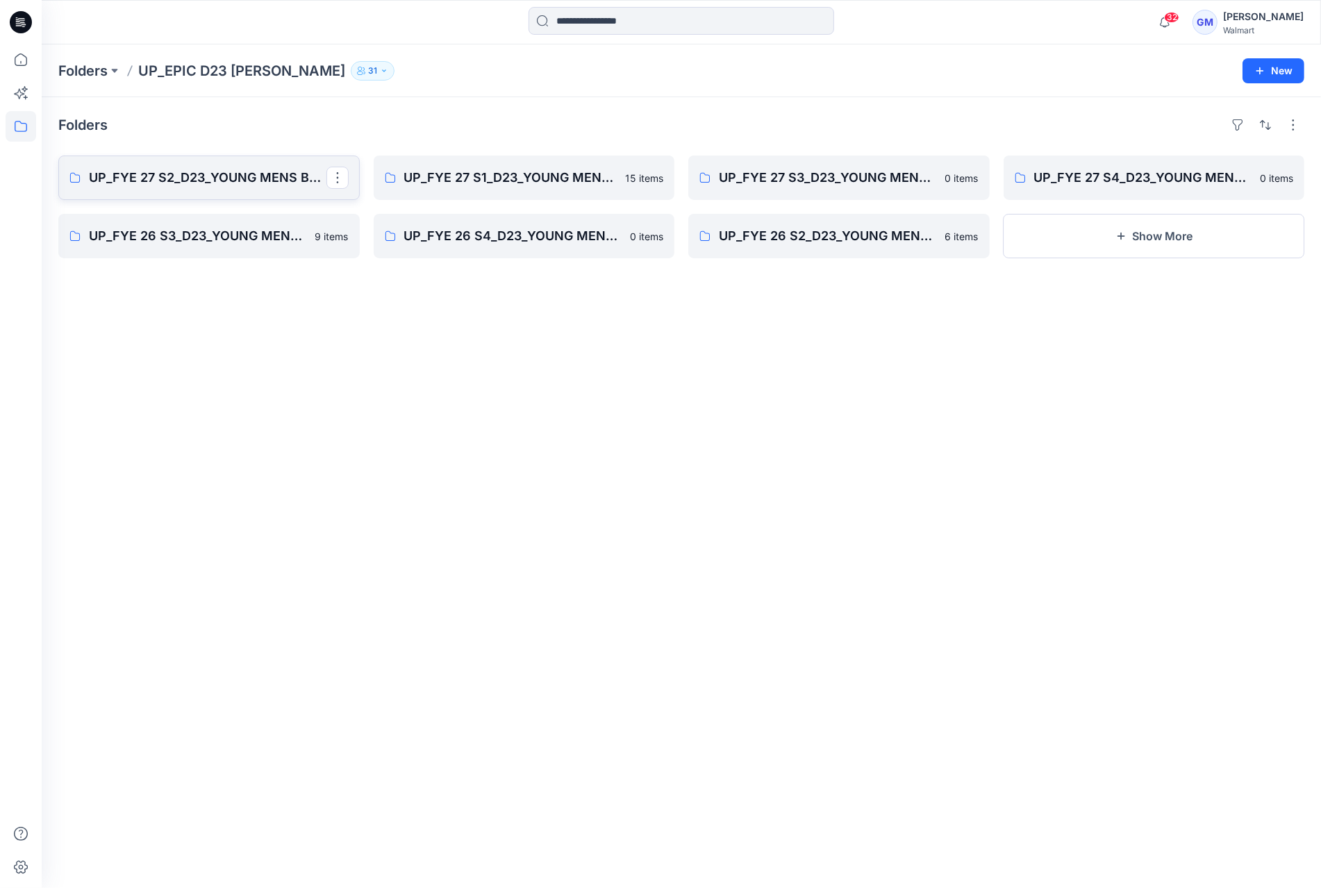
click at [183, 175] on p "UP_FYE 27 S2_D23_YOUNG MENS BOTTOMS EPIC" at bounding box center [207, 177] width 237 height 19
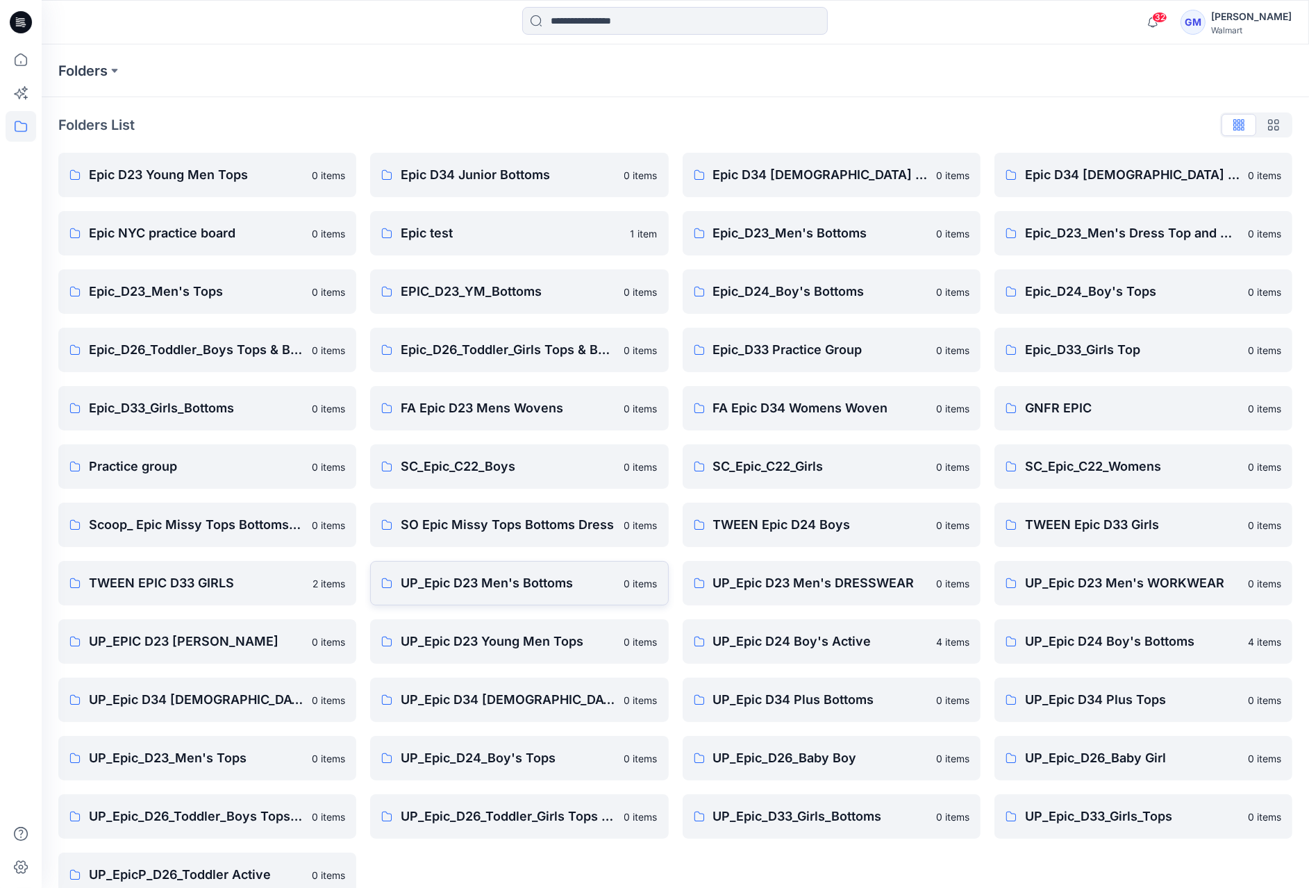
click at [514, 579] on p "UP_Epic D23 Men's Bottoms" at bounding box center [508, 583] width 215 height 19
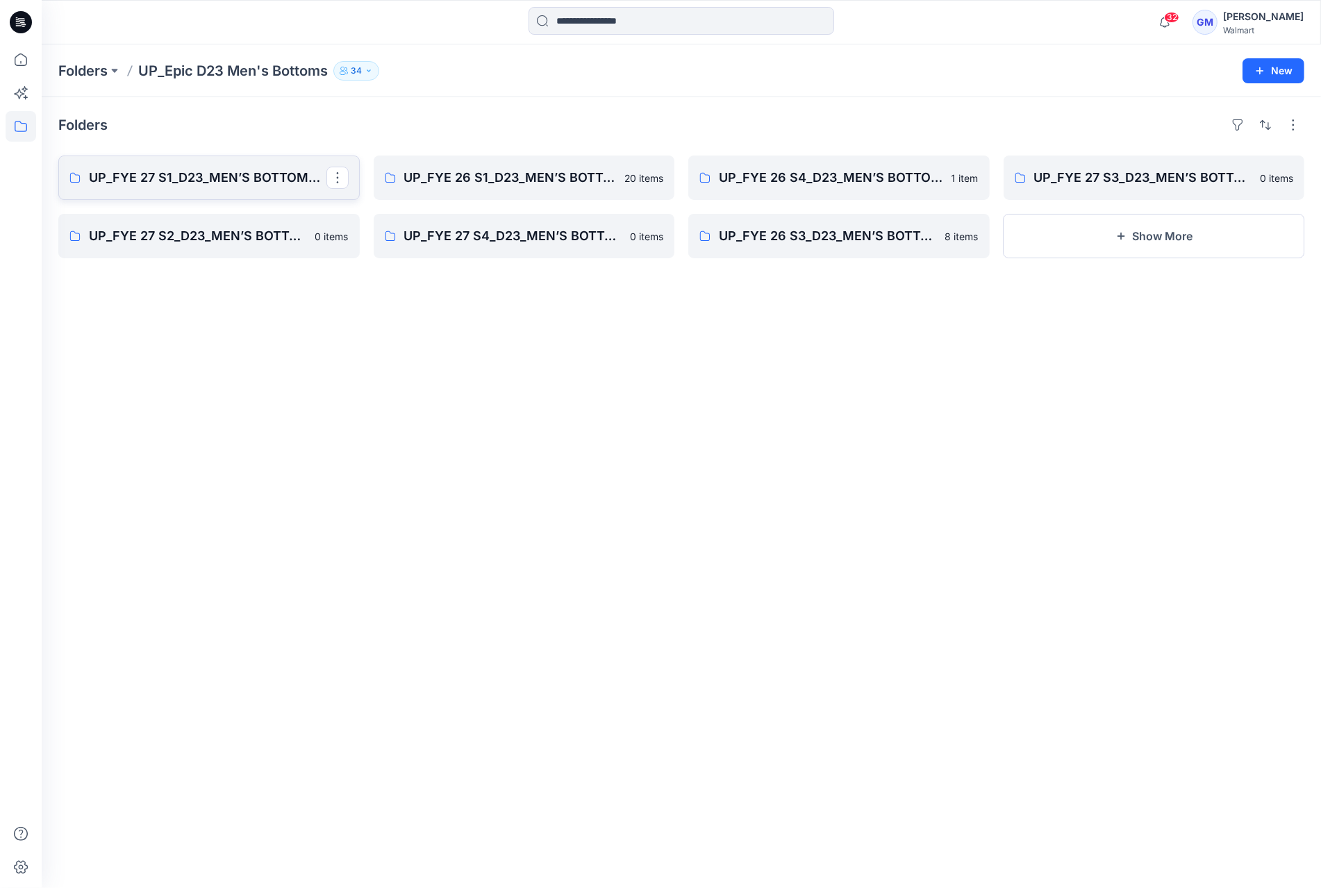
click at [242, 183] on p "UP_FYE 27 S1_D23_MEN’S BOTTOMS EPIC" at bounding box center [207, 177] width 237 height 19
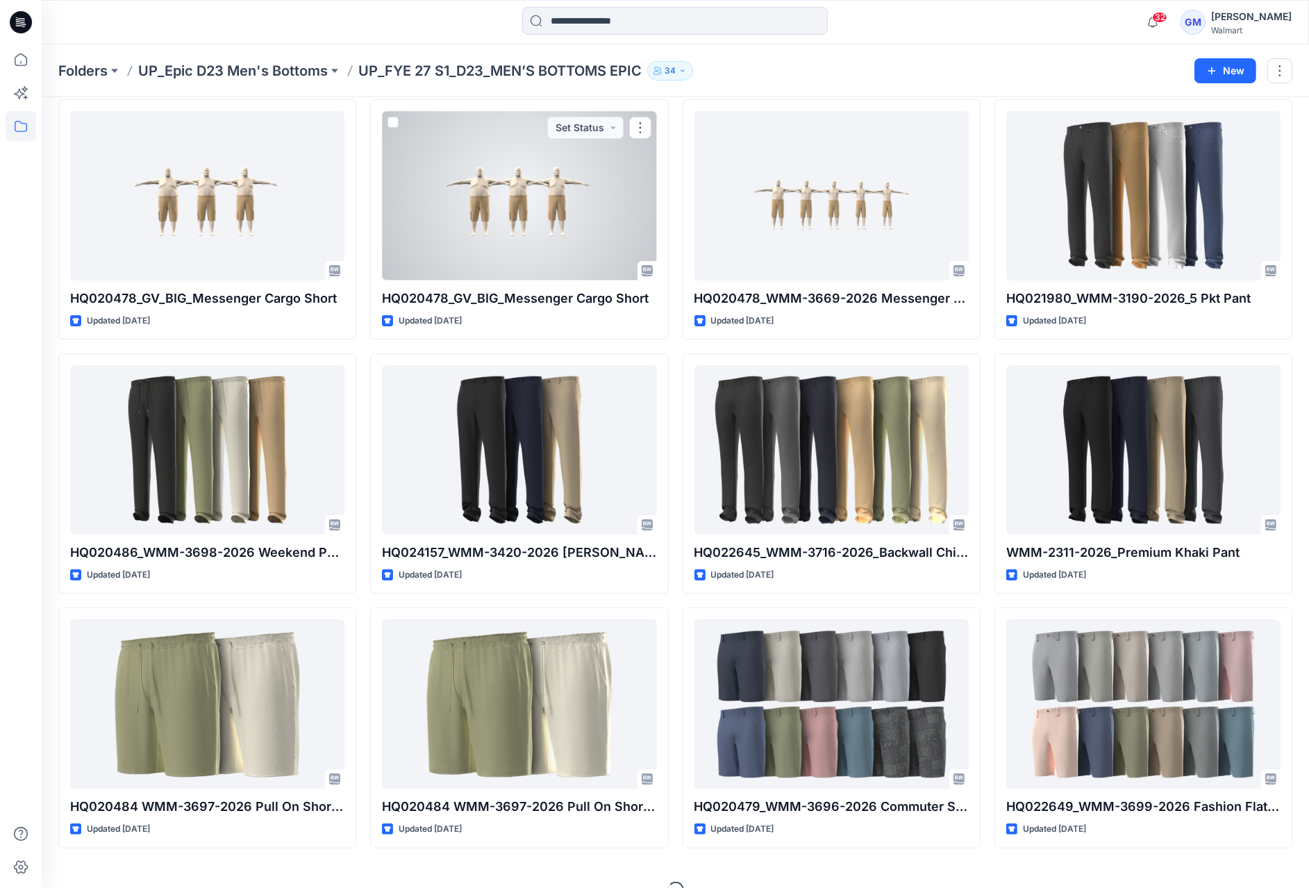
scroll to position [81, 0]
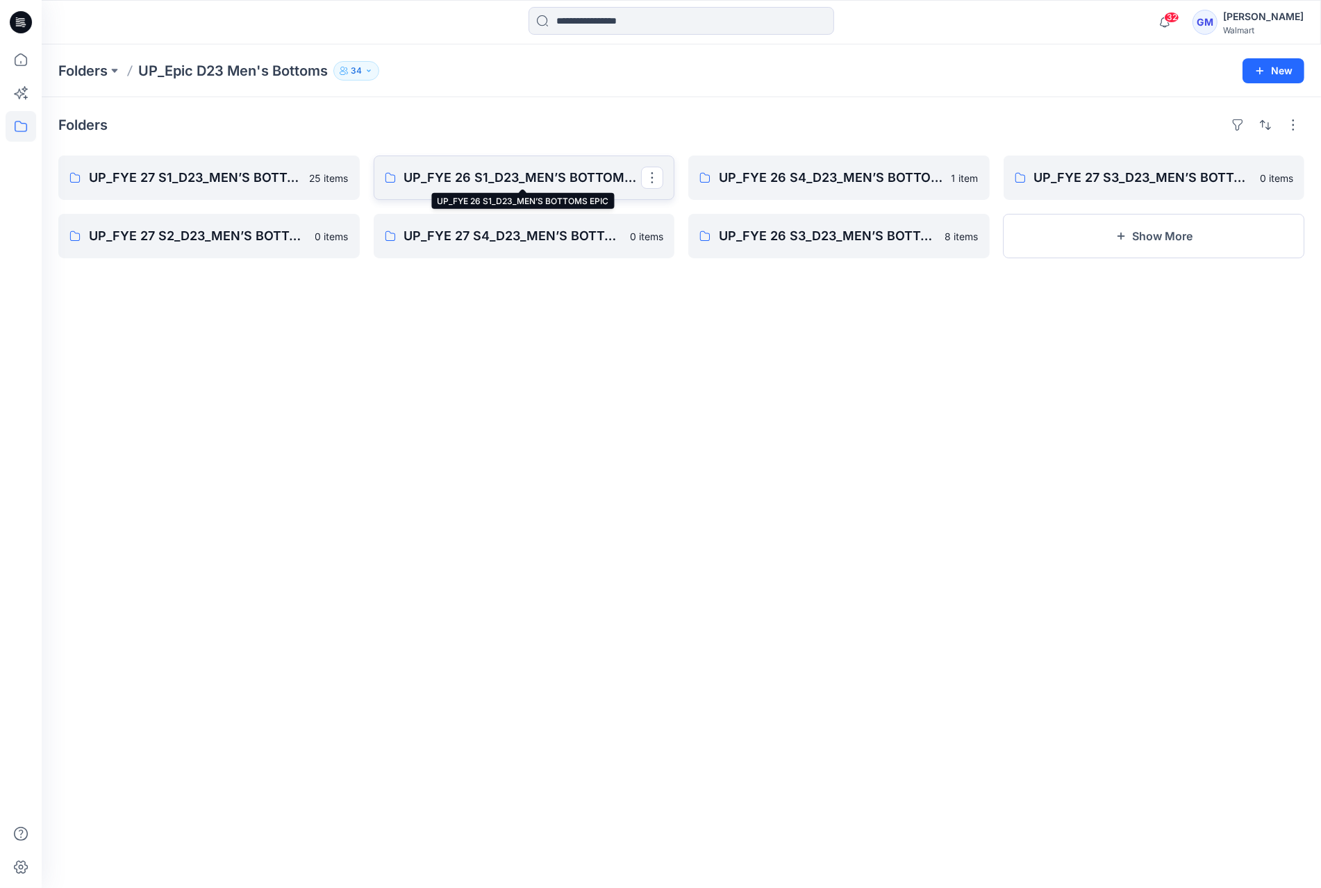
click at [490, 181] on p "UP_FYE 26 S1_D23_MEN’S BOTTOMS EPIC" at bounding box center [522, 177] width 237 height 19
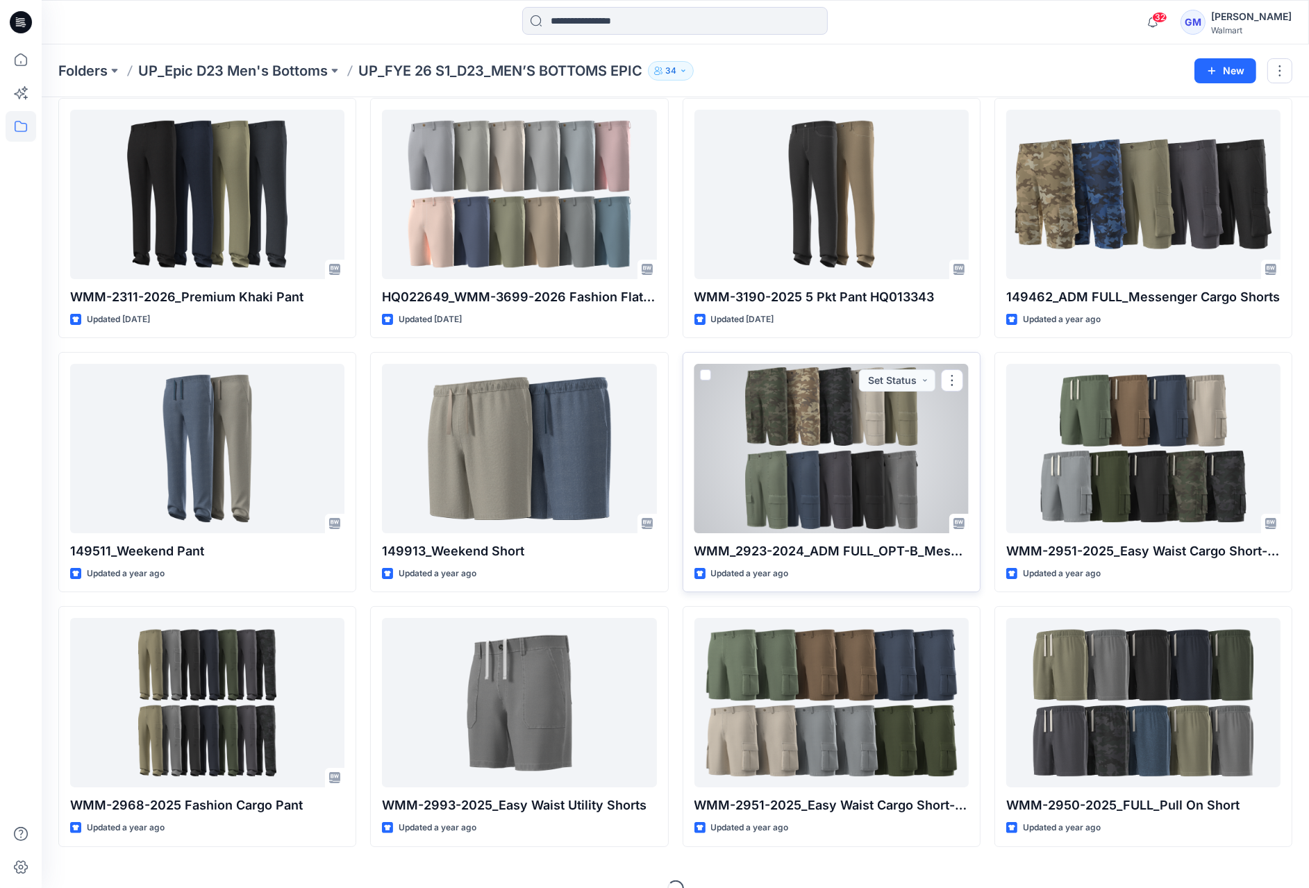
scroll to position [81, 0]
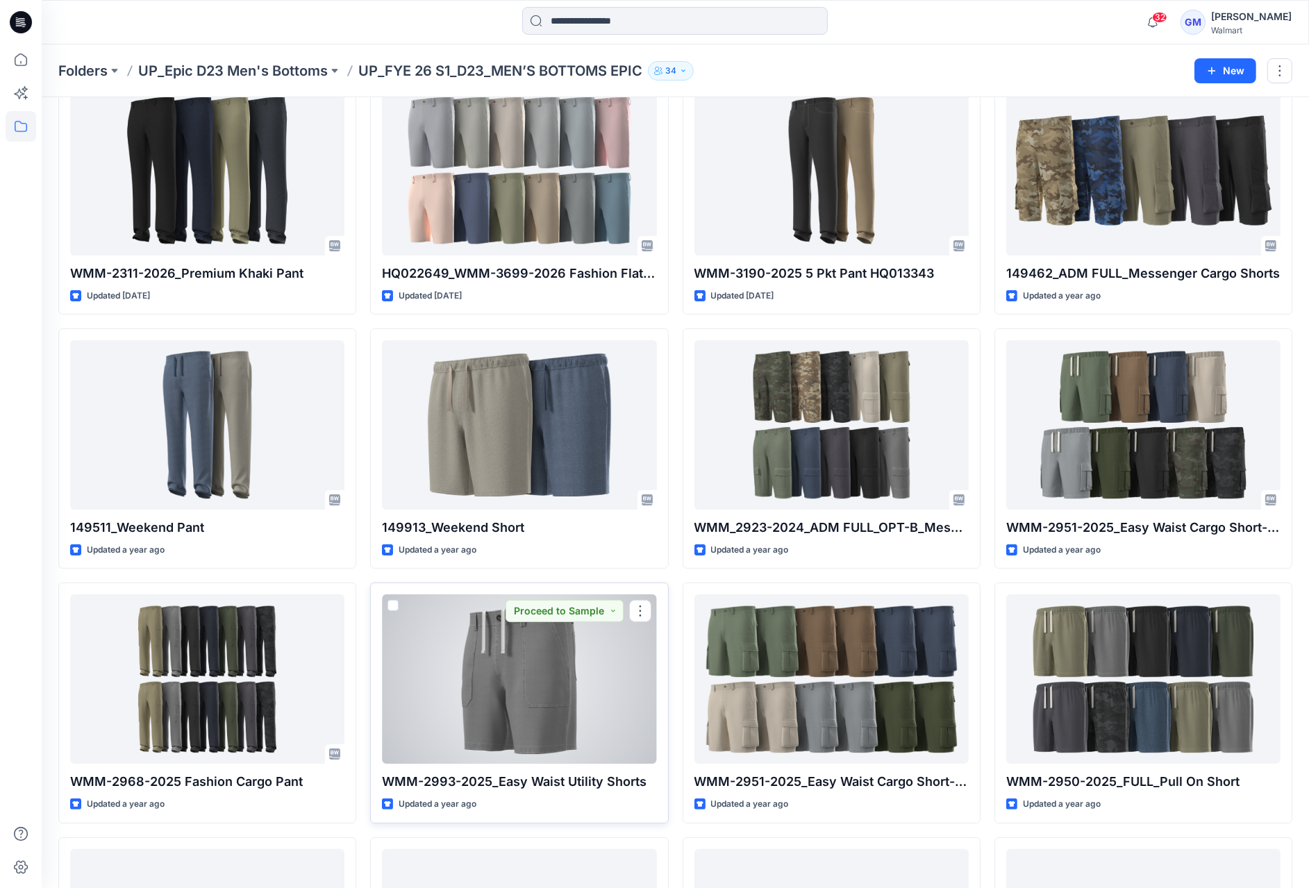
click at [499, 655] on div at bounding box center [519, 678] width 274 height 169
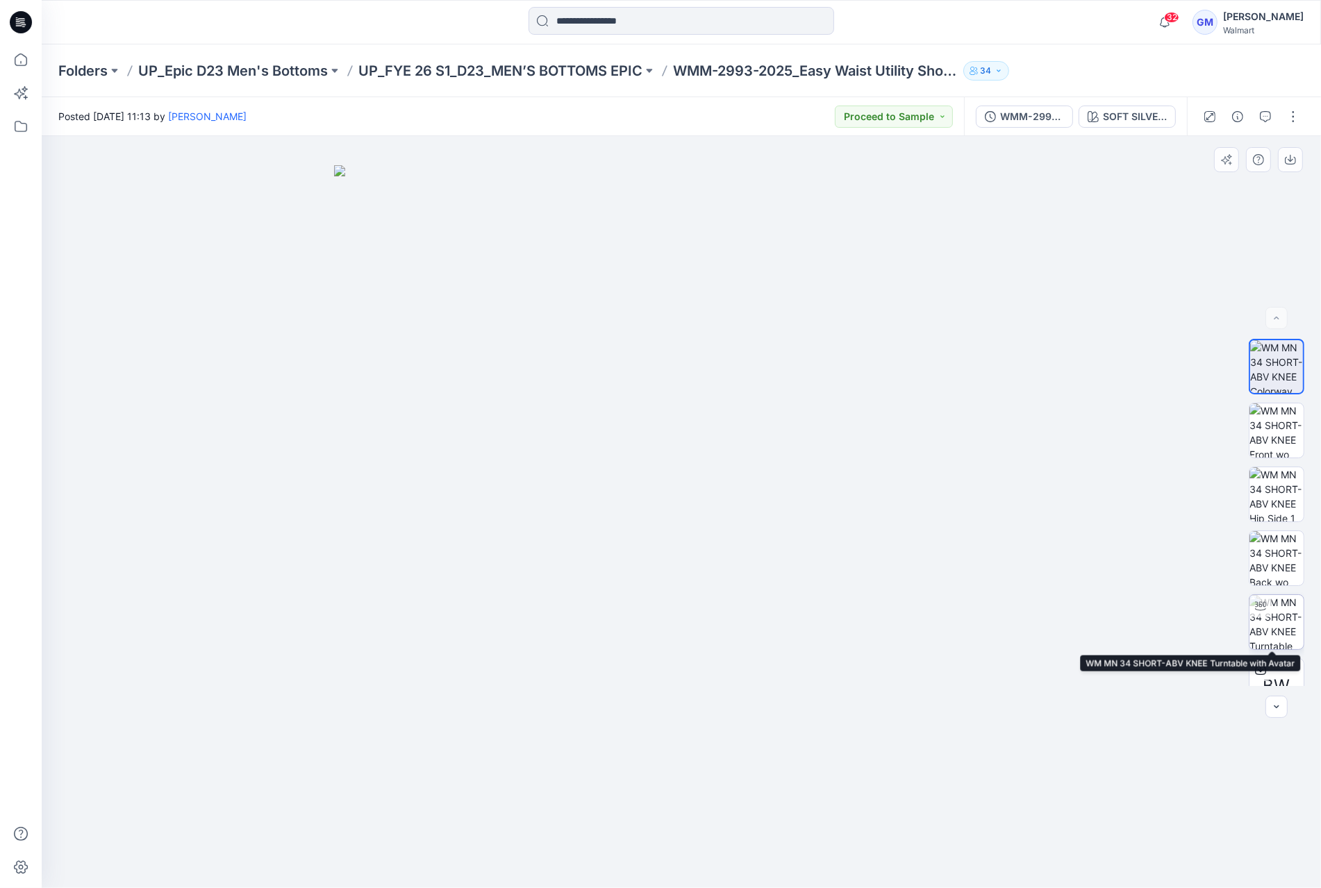
click at [1286, 606] on img at bounding box center [1276, 622] width 54 height 54
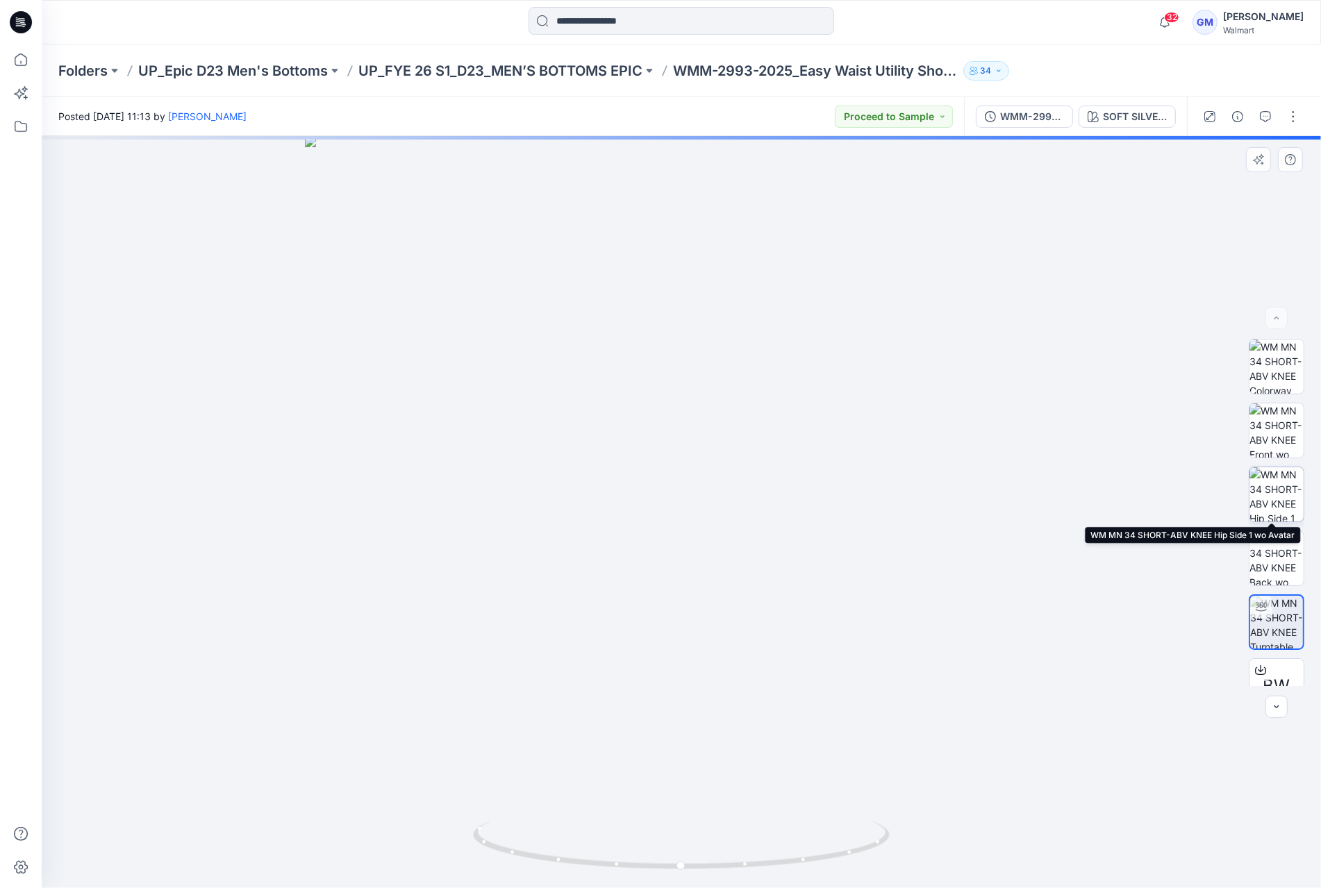
click at [1266, 483] on img at bounding box center [1276, 494] width 54 height 54
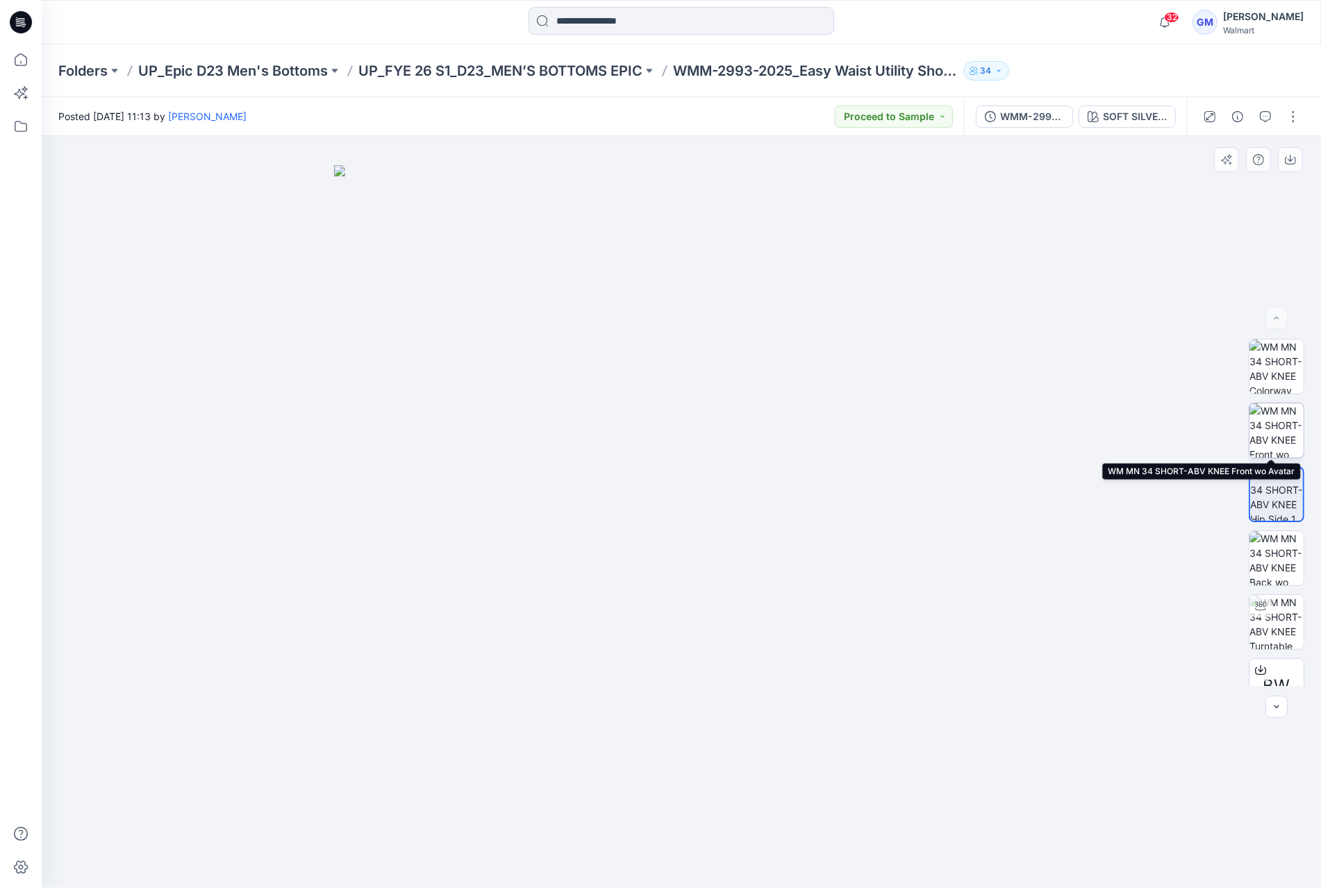
click at [1285, 426] on img at bounding box center [1276, 430] width 54 height 54
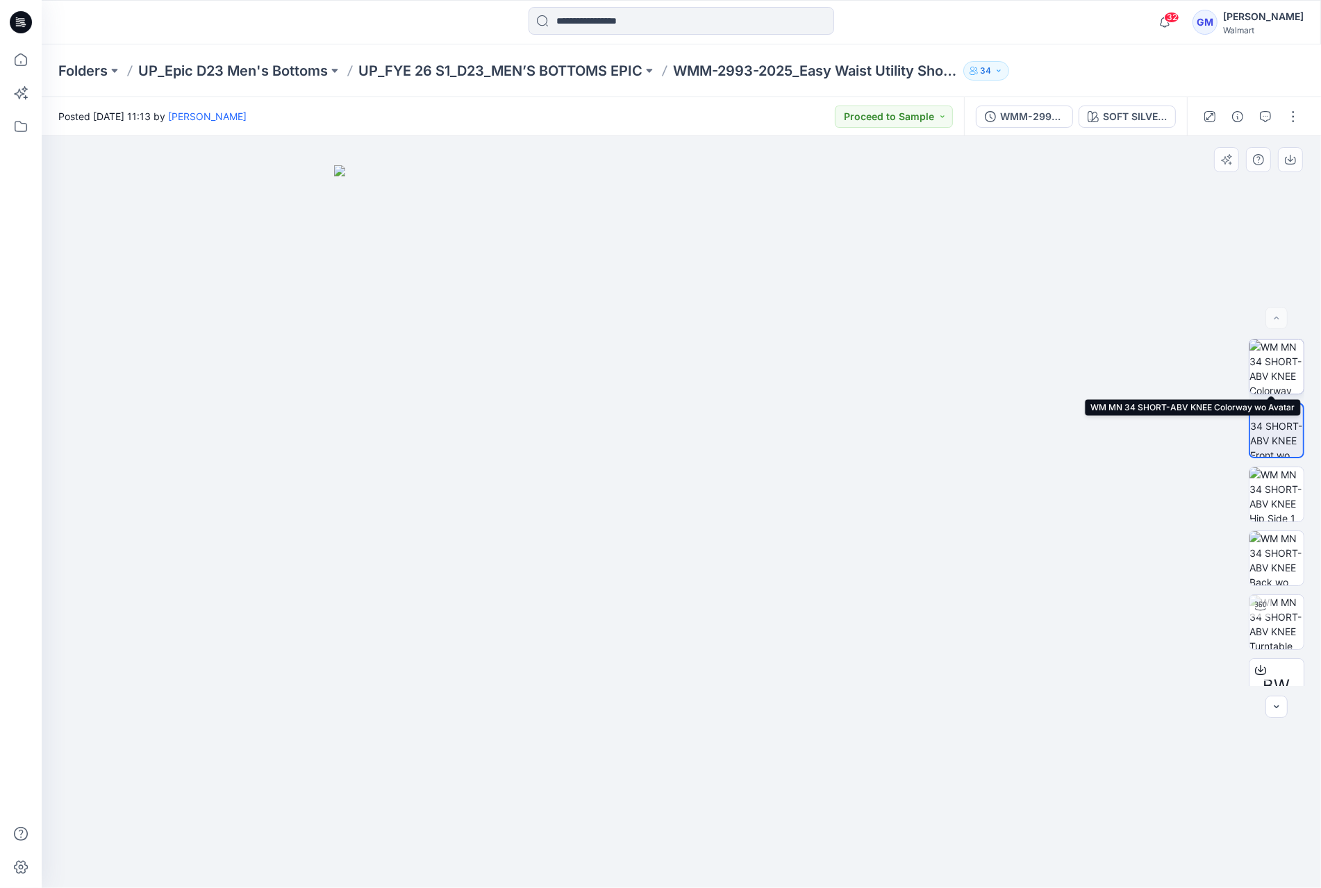
click at [1276, 374] on img at bounding box center [1276, 367] width 54 height 54
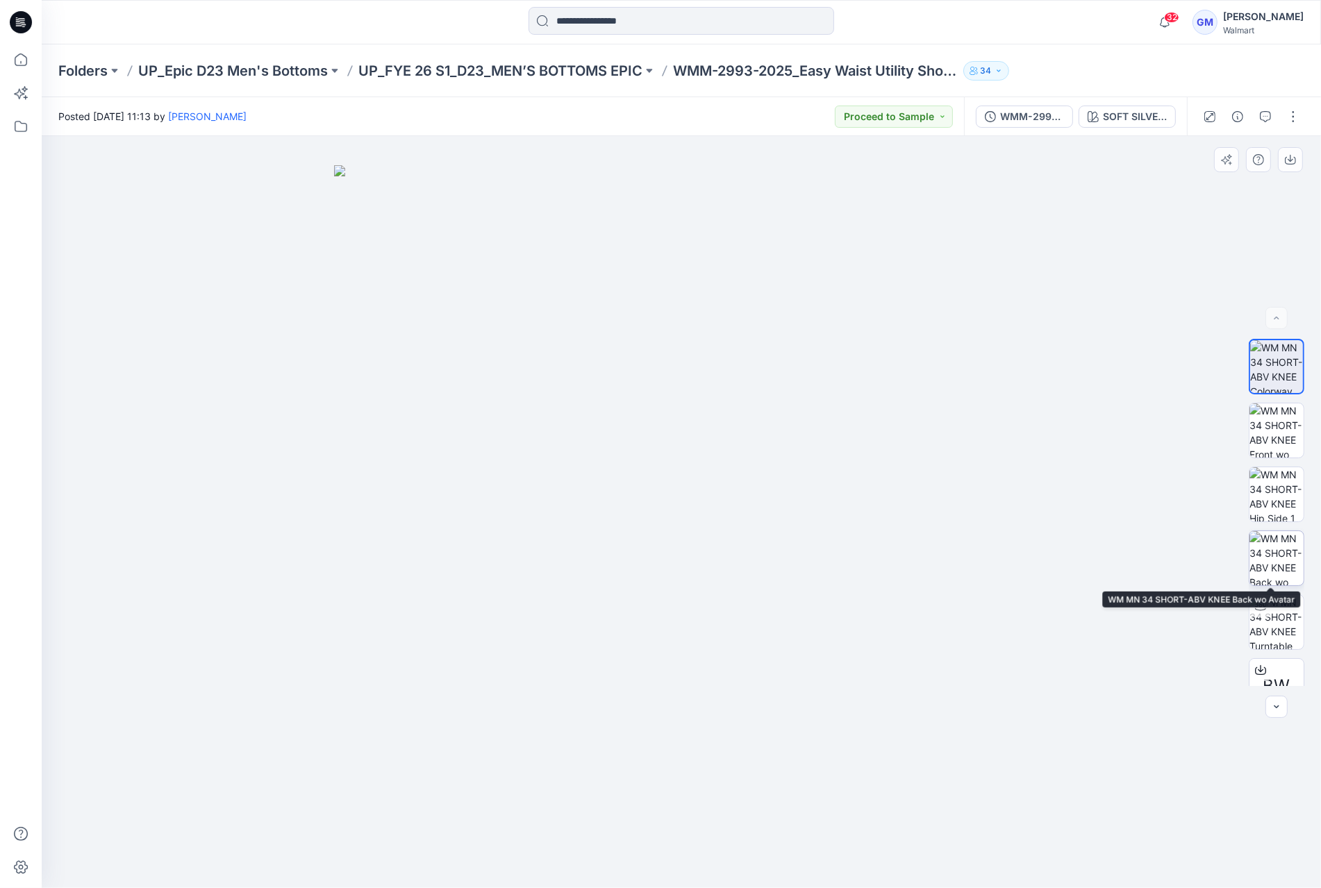
click at [1267, 569] on img at bounding box center [1276, 558] width 54 height 54
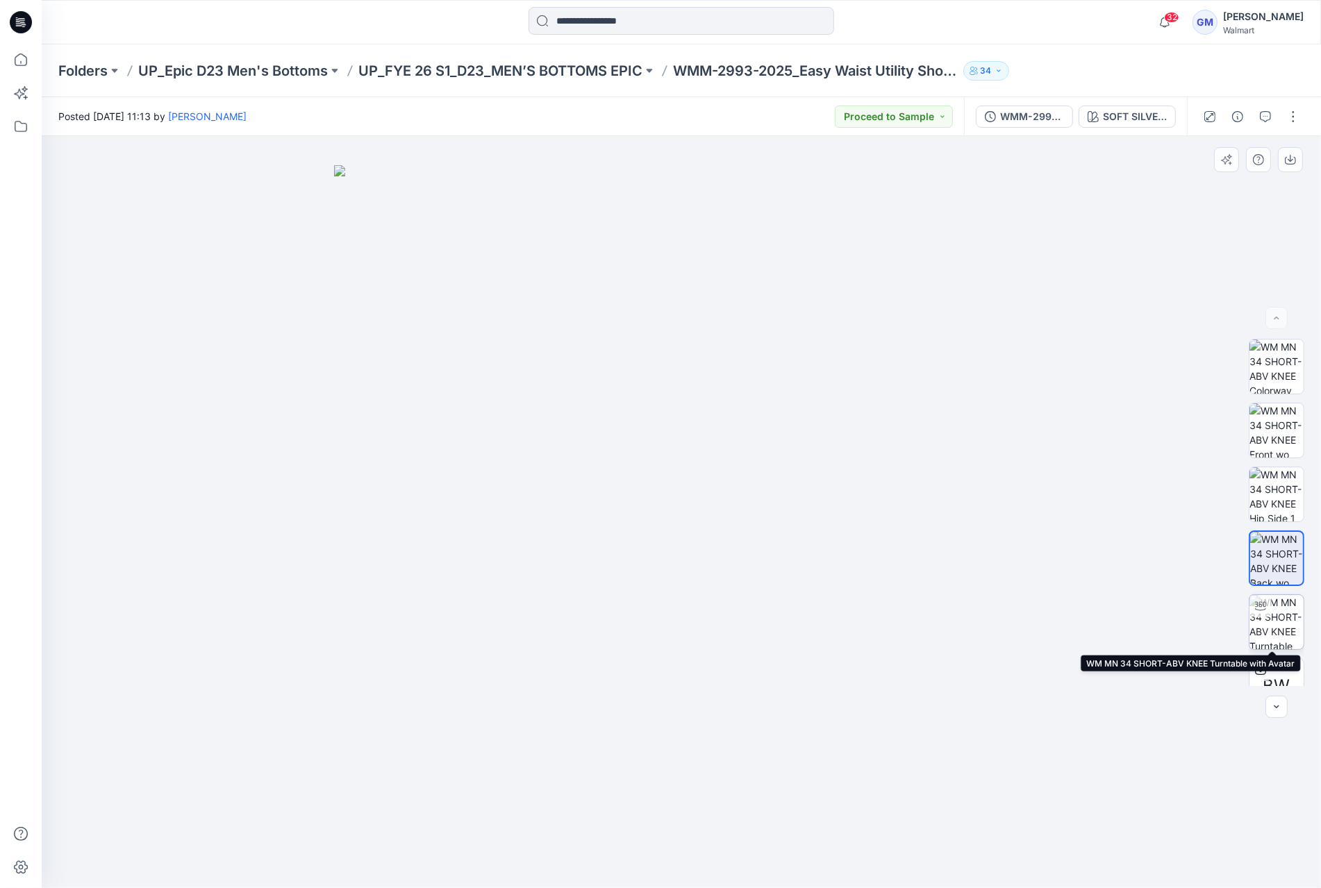
click at [1271, 600] on img at bounding box center [1276, 622] width 54 height 54
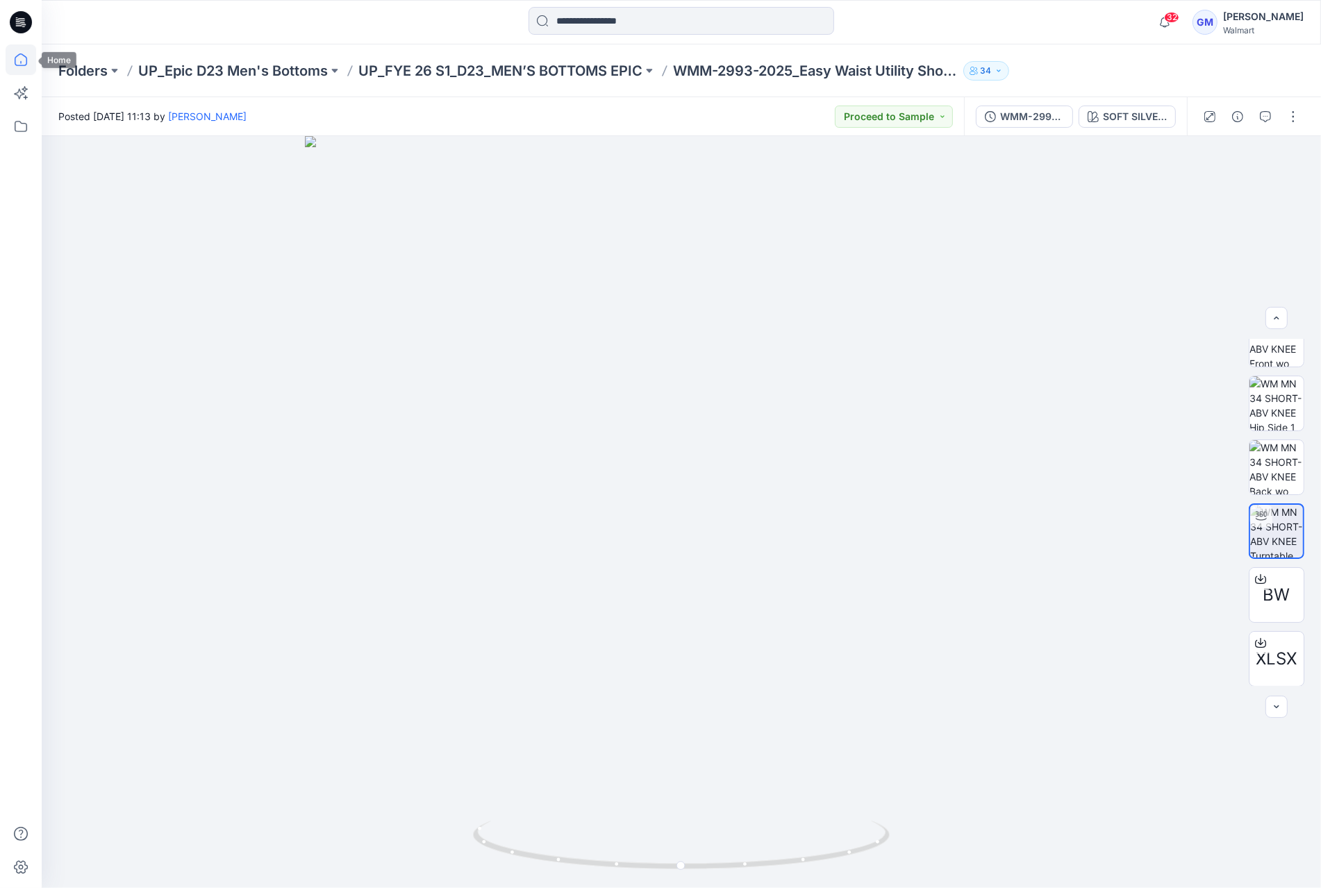
click at [12, 59] on icon at bounding box center [21, 59] width 31 height 31
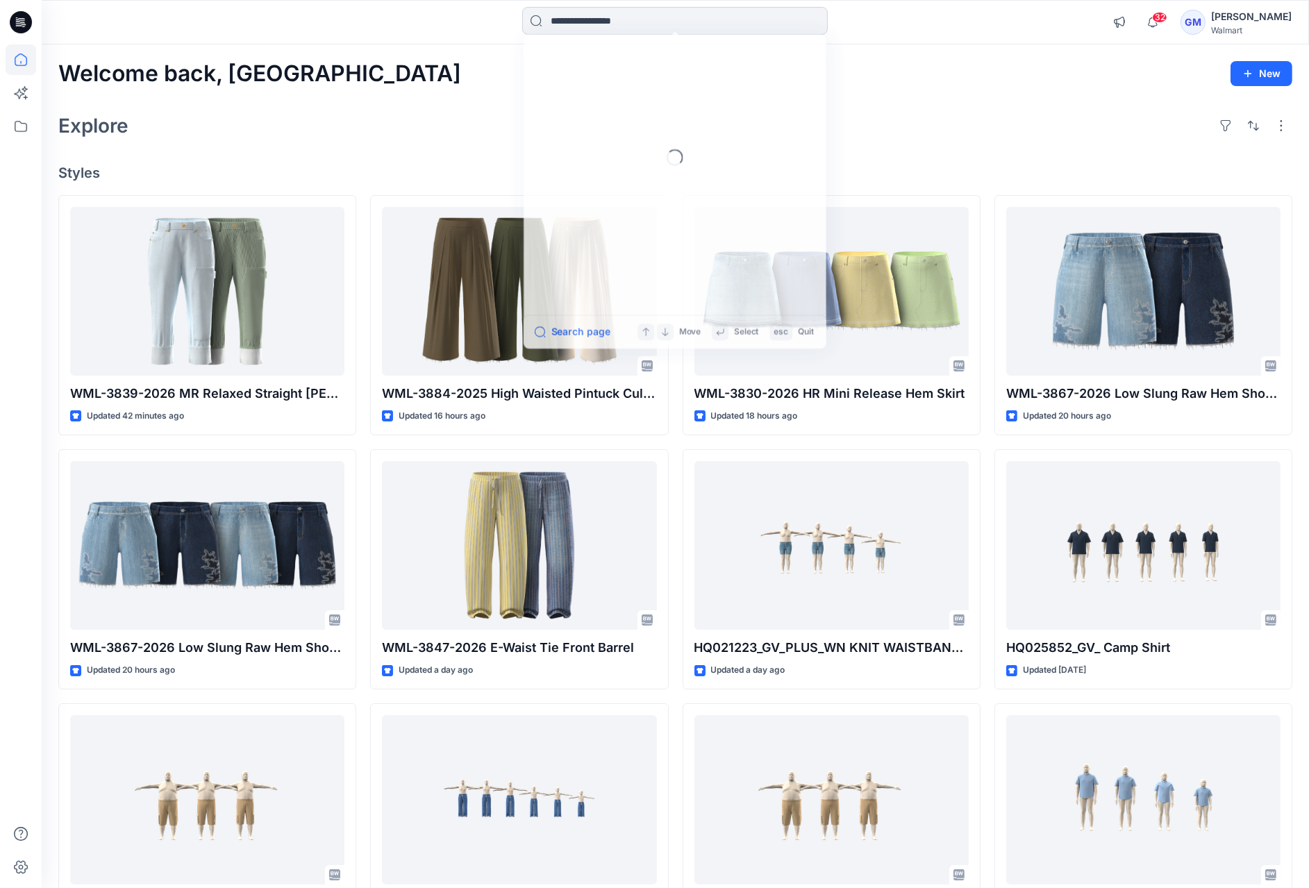
click at [663, 26] on input at bounding box center [675, 21] width 306 height 28
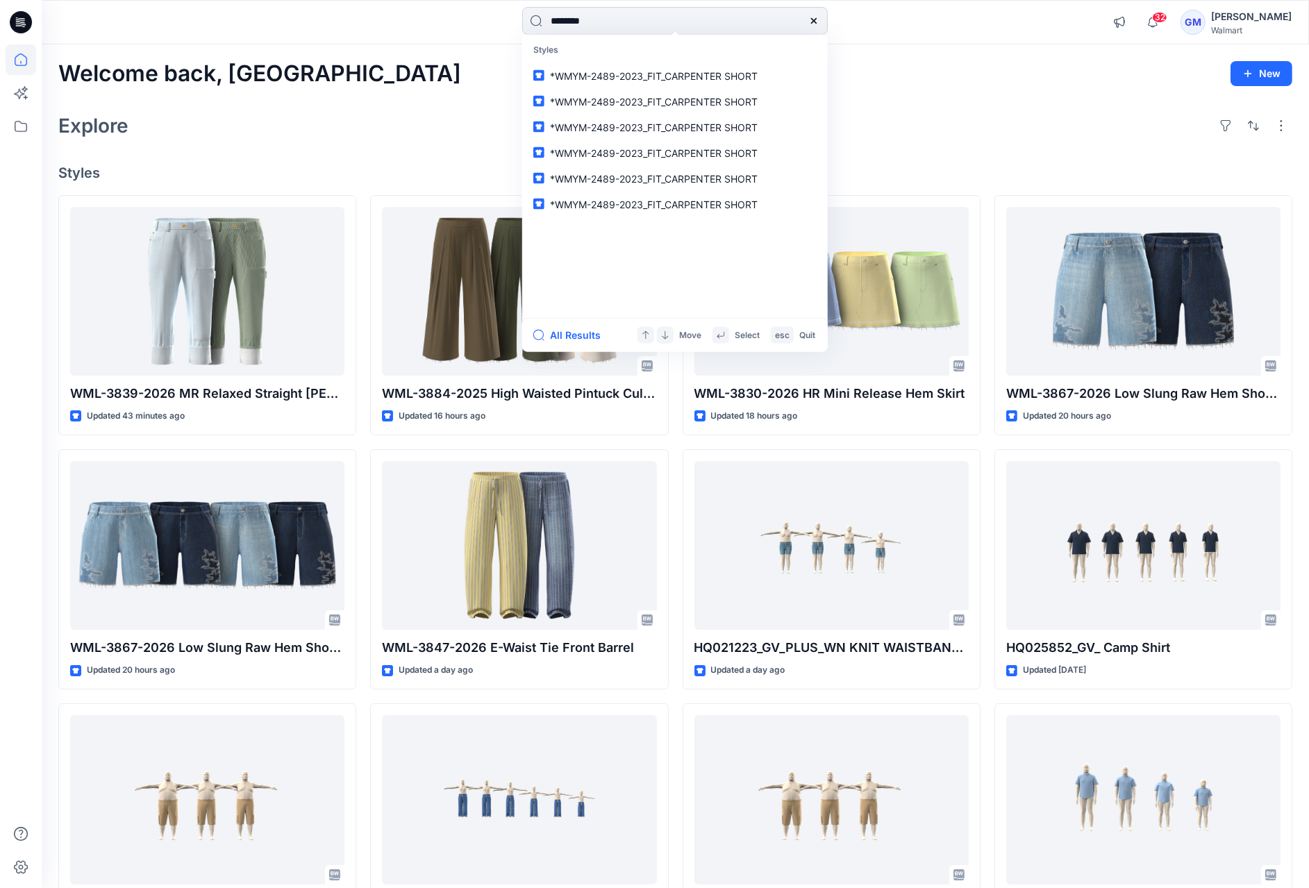
type input "*********"
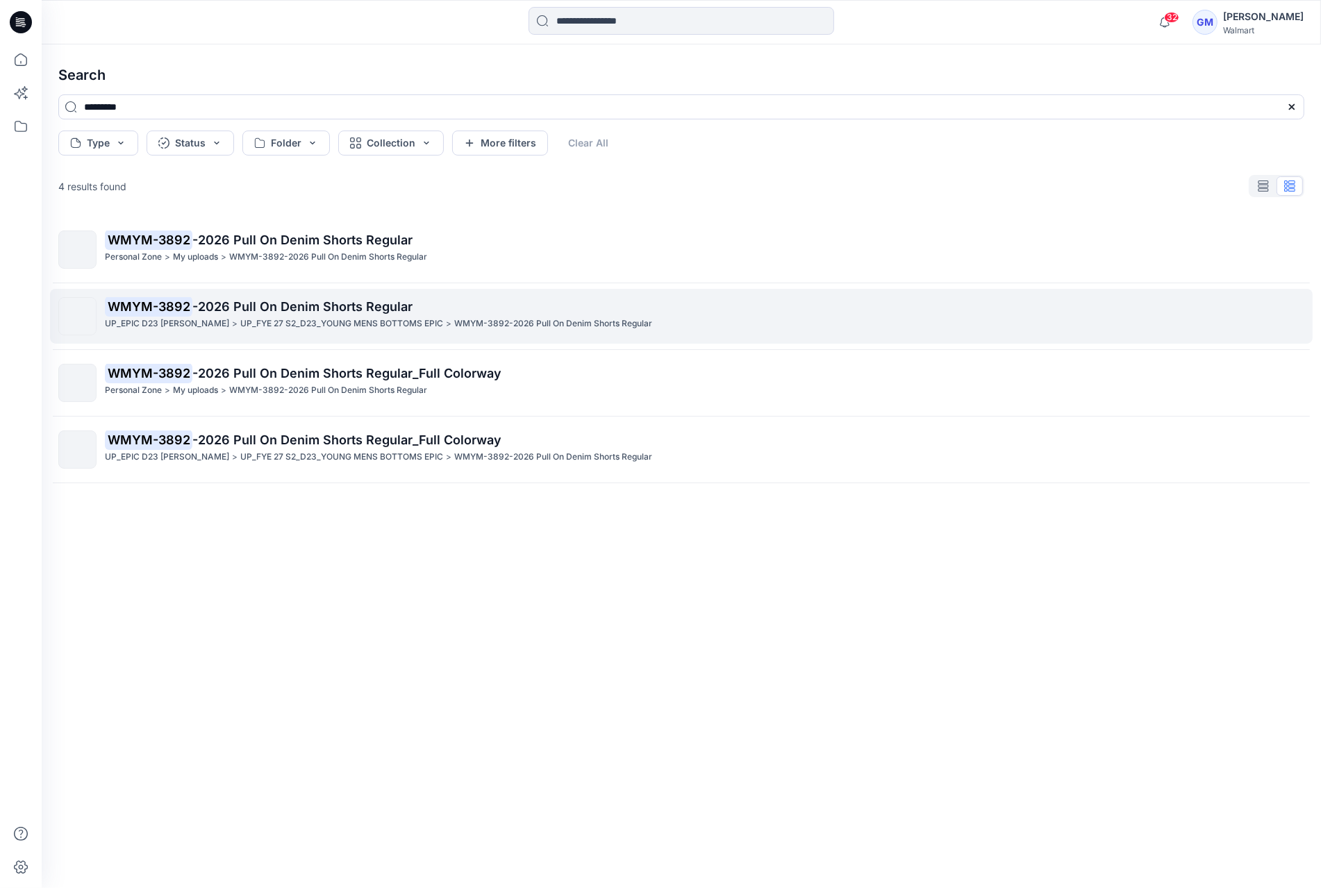
click at [429, 299] on p "WMYM-3892 -2026 Pull On Denim Shorts Regular" at bounding box center [704, 306] width 1198 height 19
